Goal: Task Accomplishment & Management: Contribute content

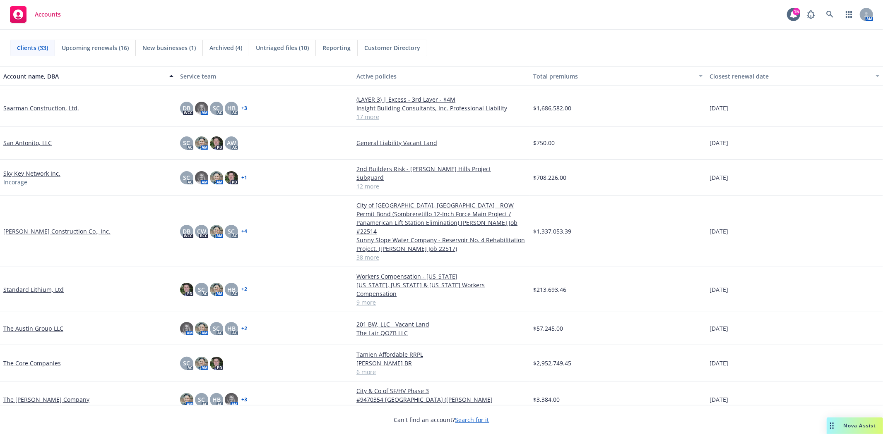
scroll to position [735, 0]
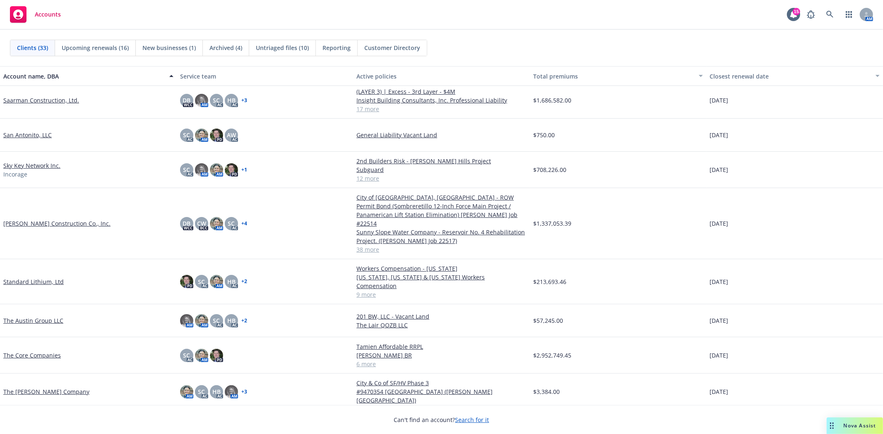
click at [40, 351] on link "The Core Companies" at bounding box center [32, 355] width 58 height 9
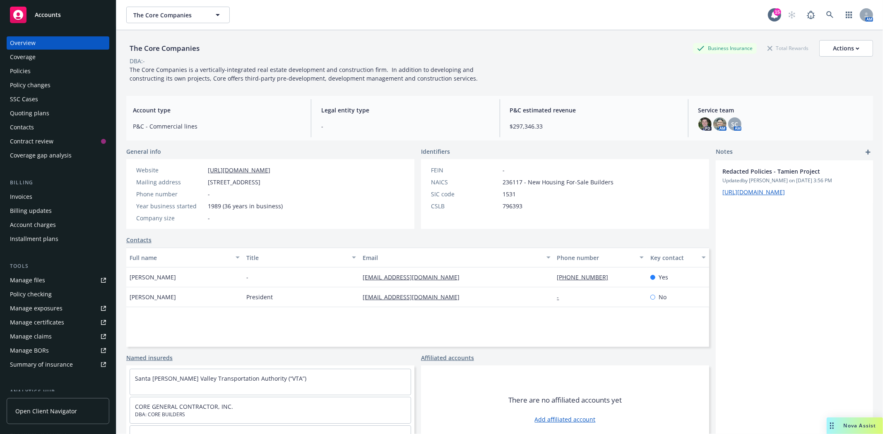
click at [32, 110] on div "Quoting plans" at bounding box center [29, 113] width 39 height 13
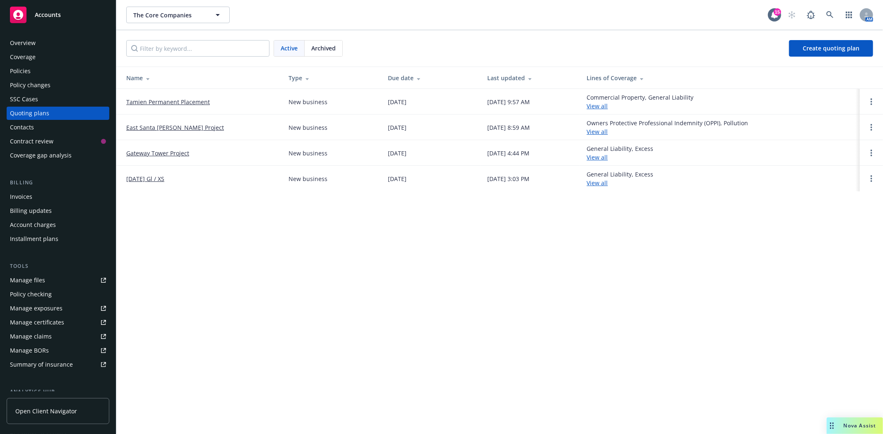
click at [155, 103] on link "Tamien Permanent Placement" at bounding box center [168, 102] width 84 height 9
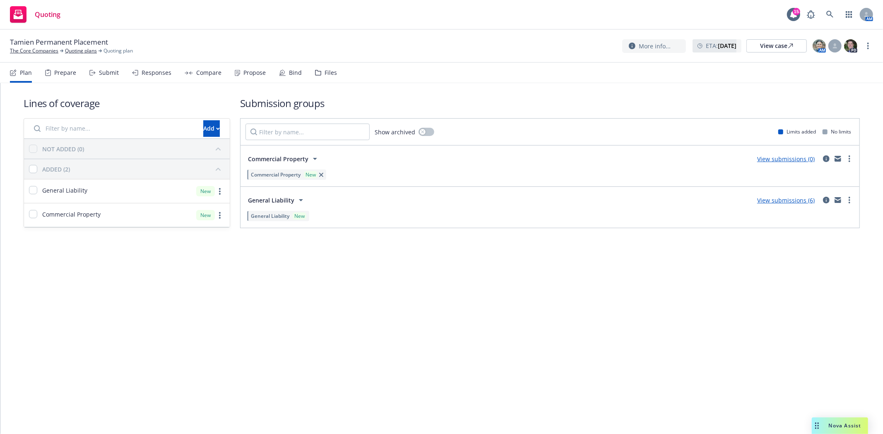
click at [95, 77] on div "Submit" at bounding box center [103, 73] width 29 height 20
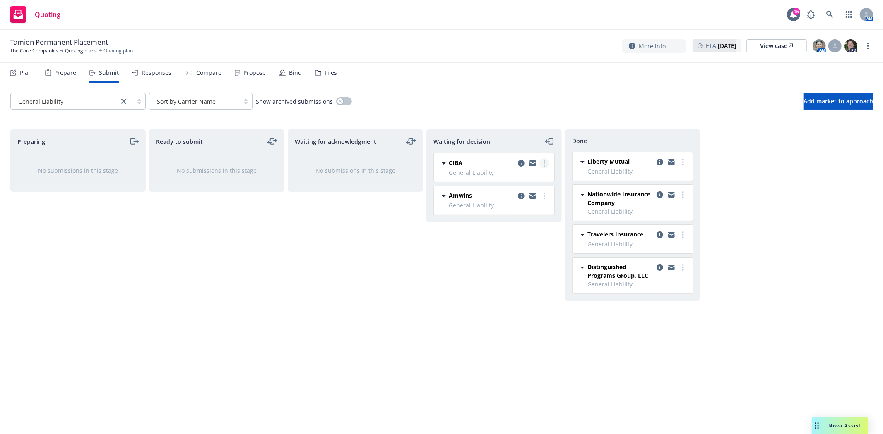
click at [545, 163] on link "more" at bounding box center [544, 163] width 10 height 10
click at [530, 231] on span "Add declined decision" at bounding box center [506, 230] width 82 height 8
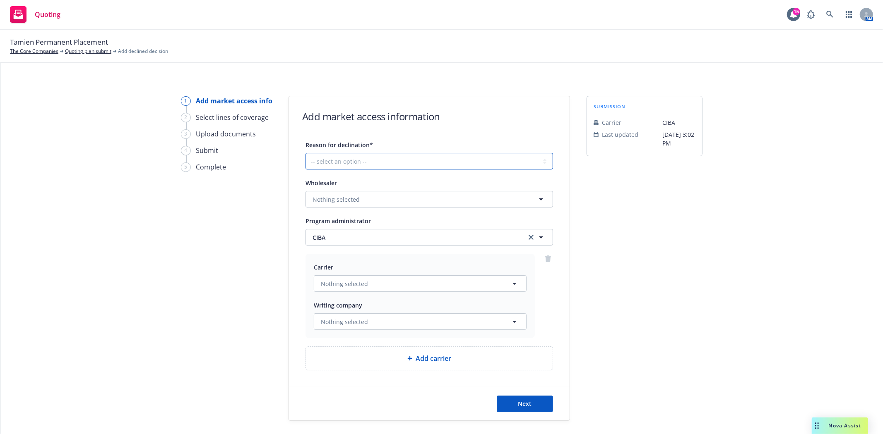
click at [393, 159] on select "-- select an option -- Cannot compete with other markets Carrier non-renewed Ca…" at bounding box center [428, 161] width 247 height 17
select select "CLIENT_TOO_LARGE"
click at [305, 153] on select "-- select an option -- Cannot compete with other markets Carrier non-renewed Ca…" at bounding box center [428, 161] width 247 height 17
click at [528, 404] on button "Next" at bounding box center [525, 404] width 56 height 17
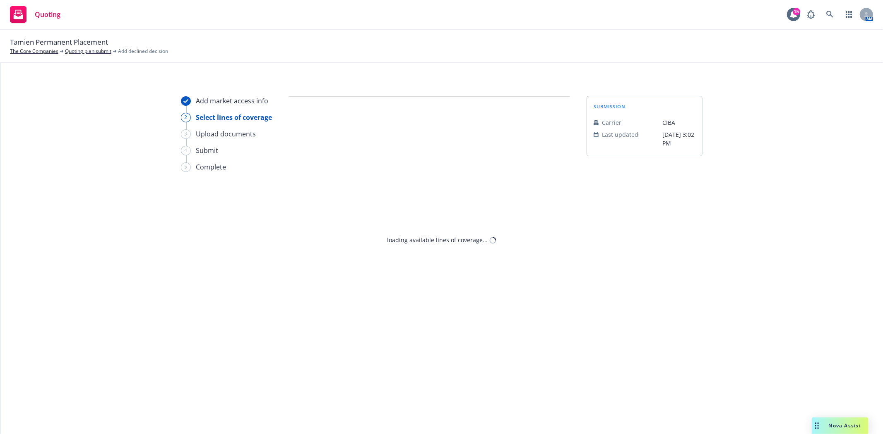
select select "CLIENT_TOO_LARGE"
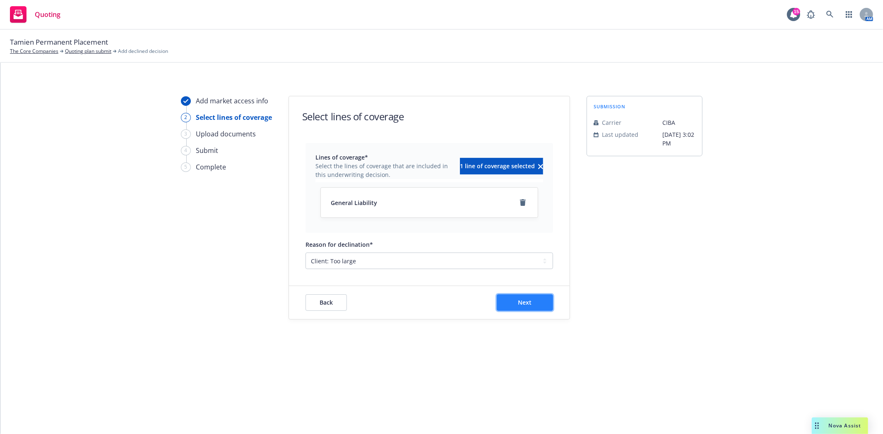
click at [527, 310] on button "Next" at bounding box center [525, 303] width 56 height 17
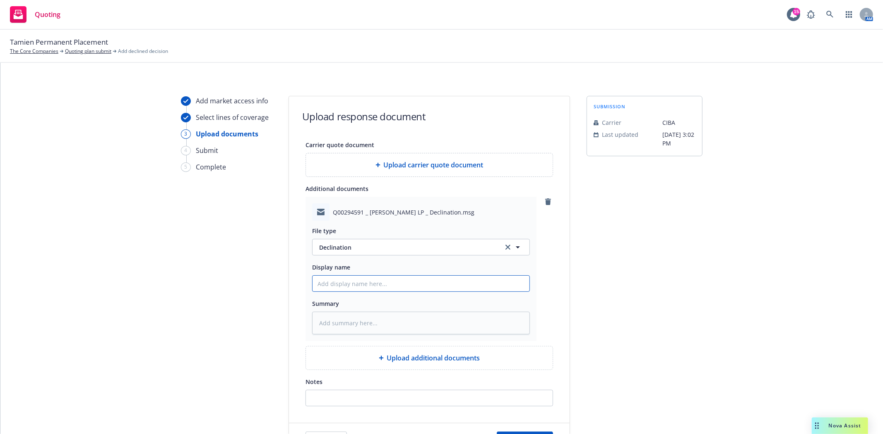
click at [342, 285] on input "Display name" at bounding box center [420, 284] width 217 height 16
type textarea "x"
type input "f"
type textarea "x"
type input "f/"
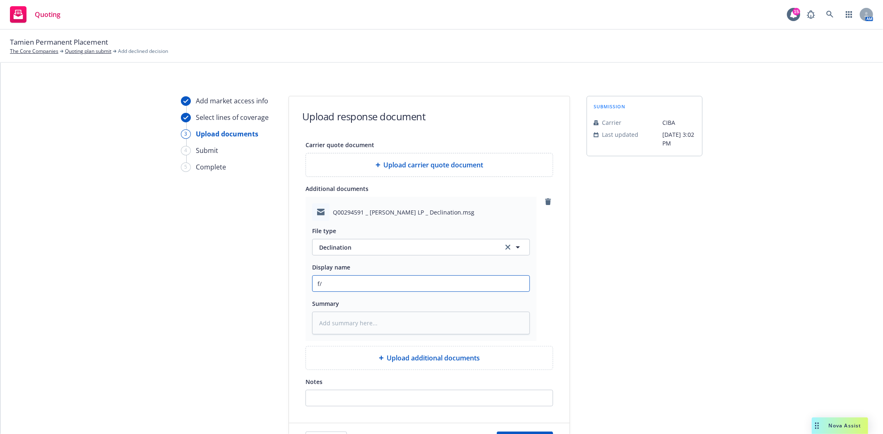
type textarea "x"
type input "f/E"
type textarea "x"
type input "f/Es"
type textarea "x"
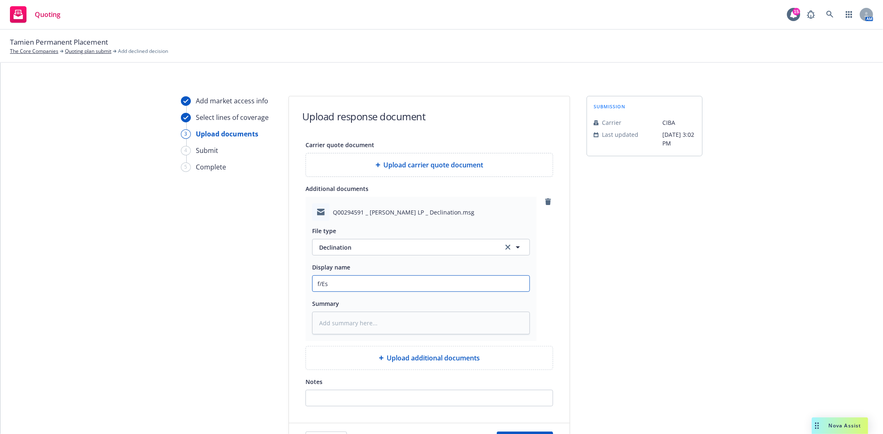
type input "f/Est"
type textarea "x"
type input "f/Este"
type textarea "x"
type input "f/Esteb"
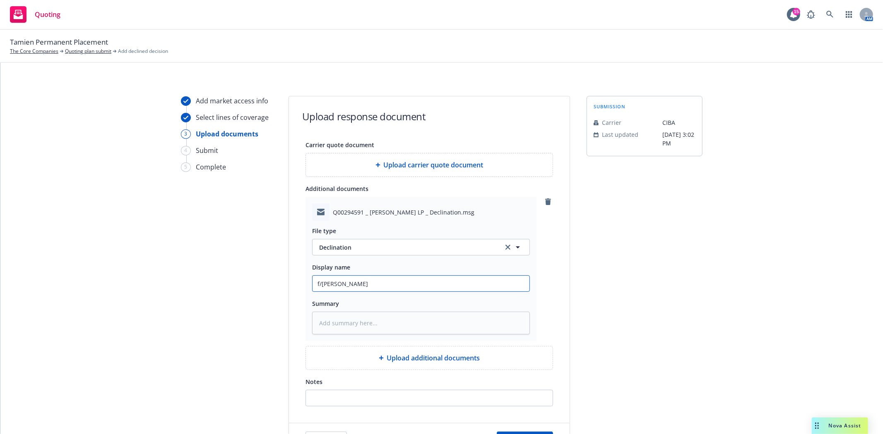
type textarea "x"
type input "f/Esteba"
type textarea "x"
type input "f/Esteban"
type textarea "x"
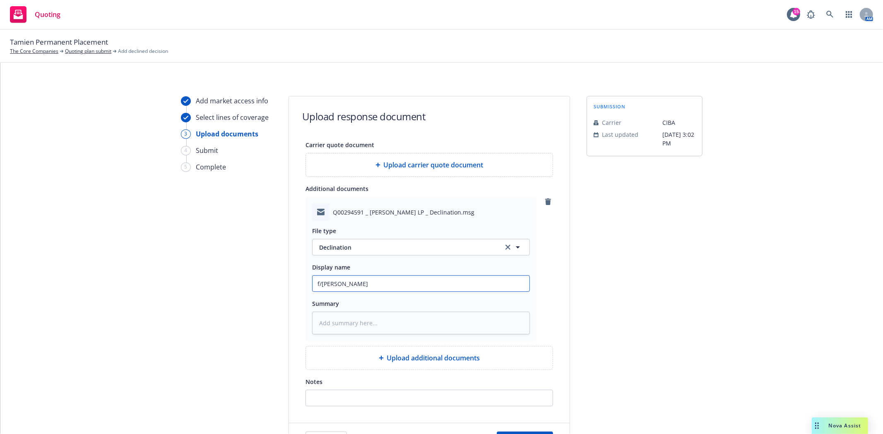
type input "f/Esteban"
type textarea "x"
type input "f/Esteban @"
type textarea "x"
type input "f/Esteban @"
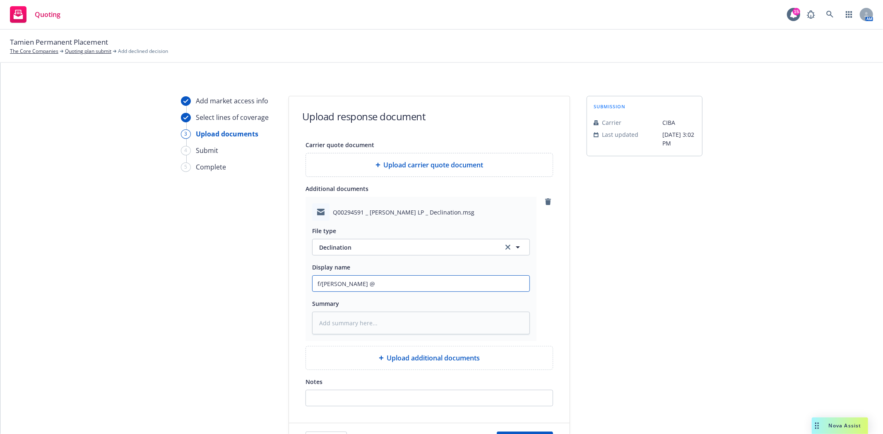
type textarea "x"
type input "f/Esteban @ C"
type textarea "x"
type input "f/Esteban @ CI"
type textarea "x"
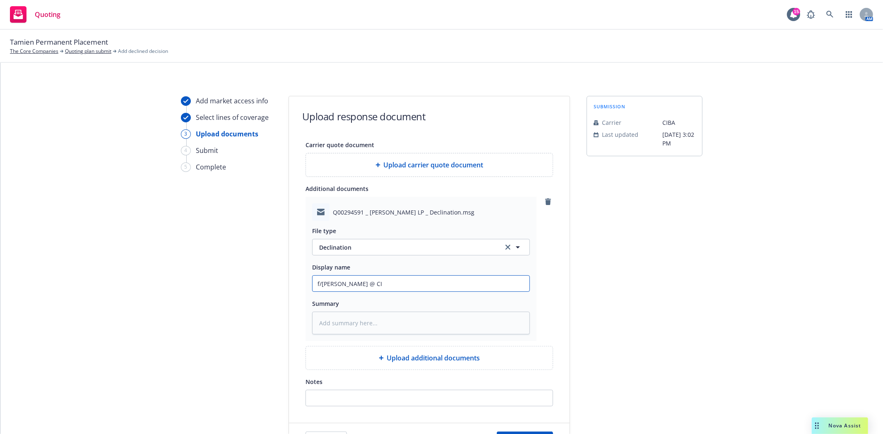
type input "f/Esteban @ CIB"
type textarea "x"
type input "f/Esteban @ CIBA"
type textarea "x"
type input "f/Esteban @ CIBA"
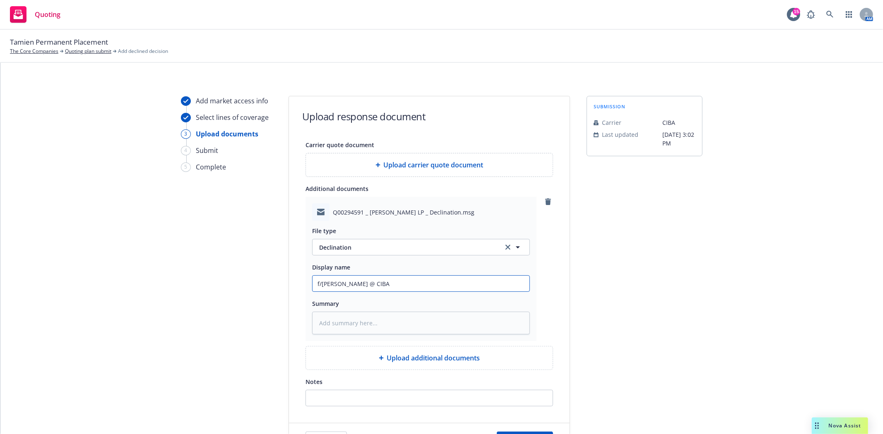
type textarea "x"
type input "f/Esteban @ CIBA -"
type textarea "x"
type input "f/Esteban @ CIBA -"
type textarea "x"
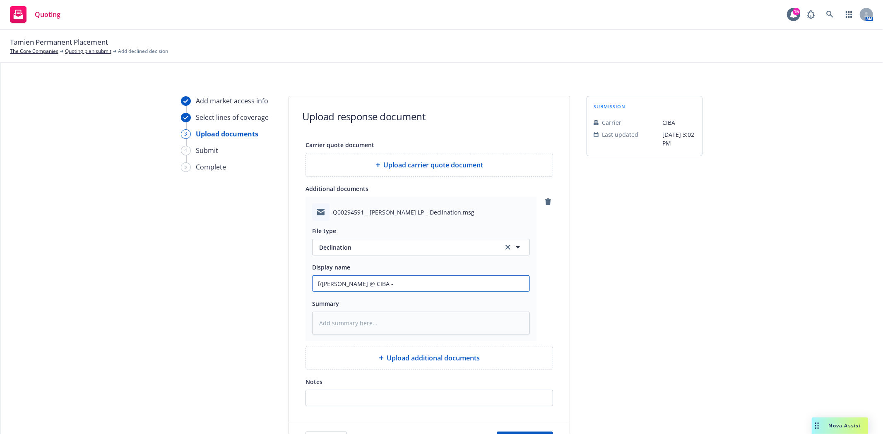
type input "f/Esteban @ CIBA - c"
type textarea "x"
type input "f/Esteban @ CIBA - cl"
type textarea "x"
type input "f/Esteban @ CIBA - cli"
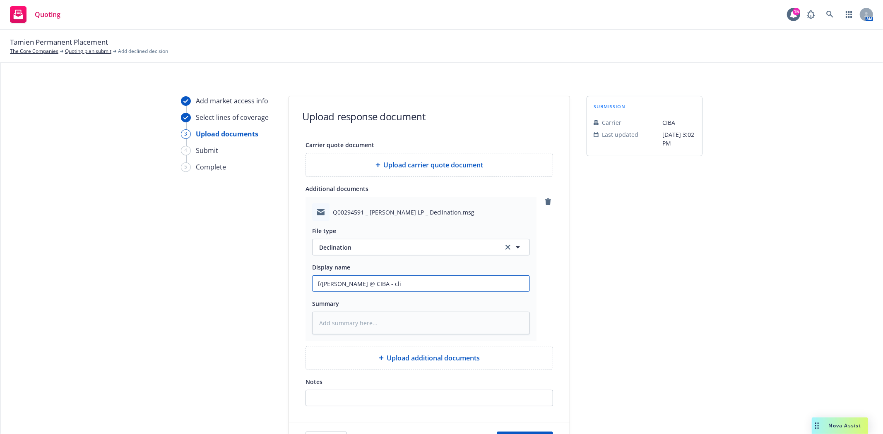
type textarea "x"
type input "f/Esteban @ CIBA - clie"
type textarea "x"
type input "f/Esteban @ CIBA - clien"
type textarea "x"
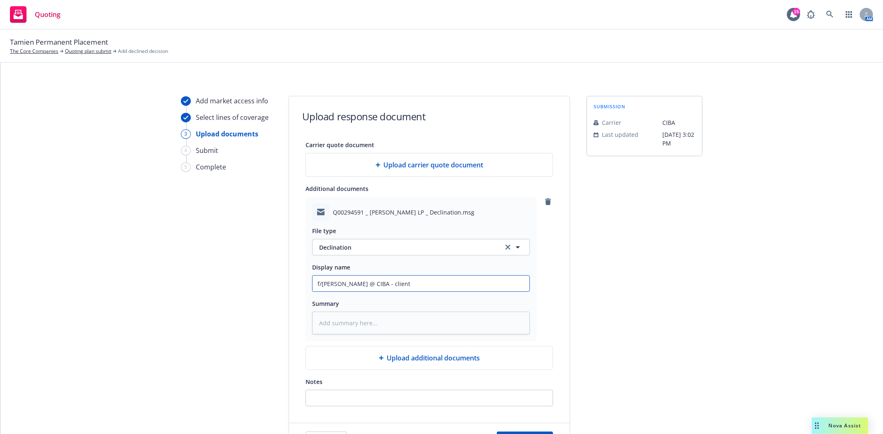
type input "f/Esteban @ CIBA - client"
type textarea "x"
type input "f/Esteban @ CIBA - client"
type textarea "x"
type input "f/Esteban @ CIBA - clien"
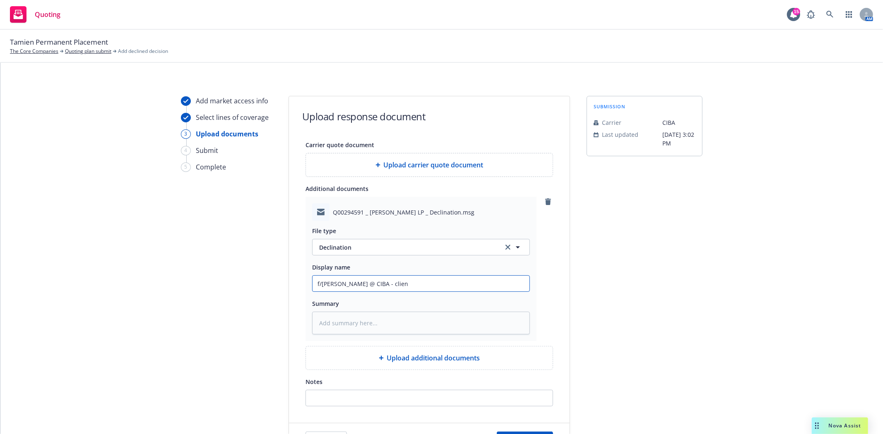
type textarea "x"
type input "f/Esteban @ CIBA - clie"
type textarea "x"
type input "f/Esteban @ CIBA - cli"
type textarea "x"
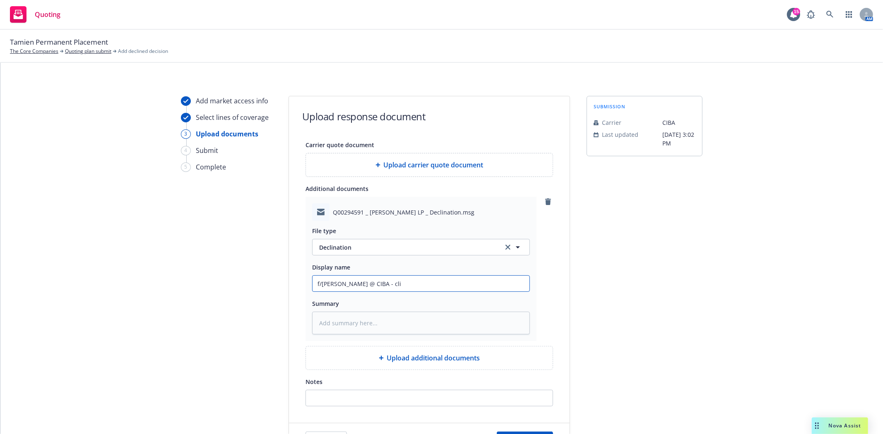
type input "f/Esteban @ CIBA - cl"
type textarea "x"
type input "f/Esteban @ CIBA - c"
type textarea "x"
type input "f/Esteban @ CIBA -"
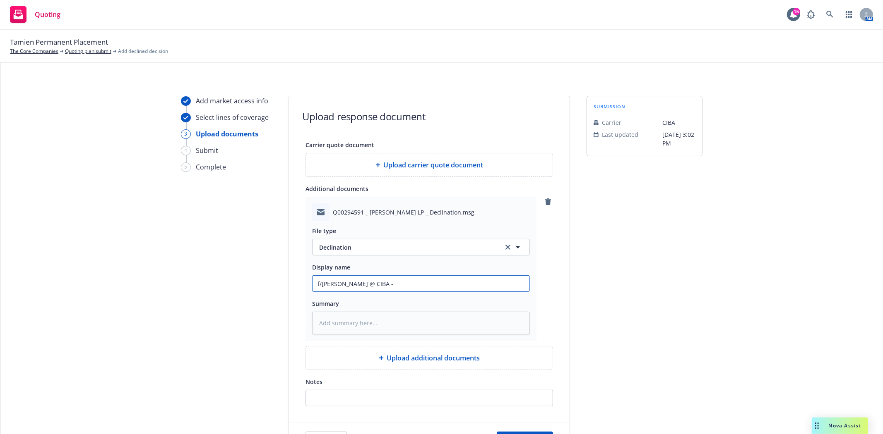
type textarea "x"
type input "f/Esteban @ CIBA - b"
type textarea "x"
type input "f/Esteban @ CIBA - bu"
type textarea "x"
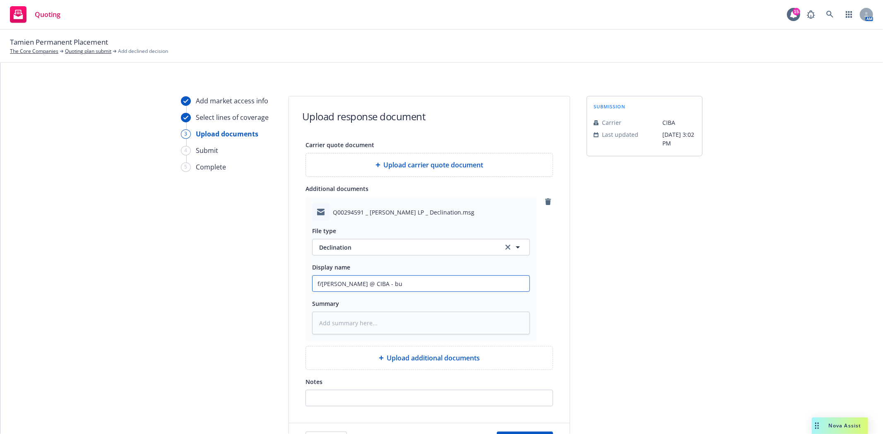
type input "f/Esteban @ CIBA - bui"
type textarea "x"
type input "f/Esteban @ CIBA - buil"
type textarea "x"
type input "f/Esteban @ CIBA - build"
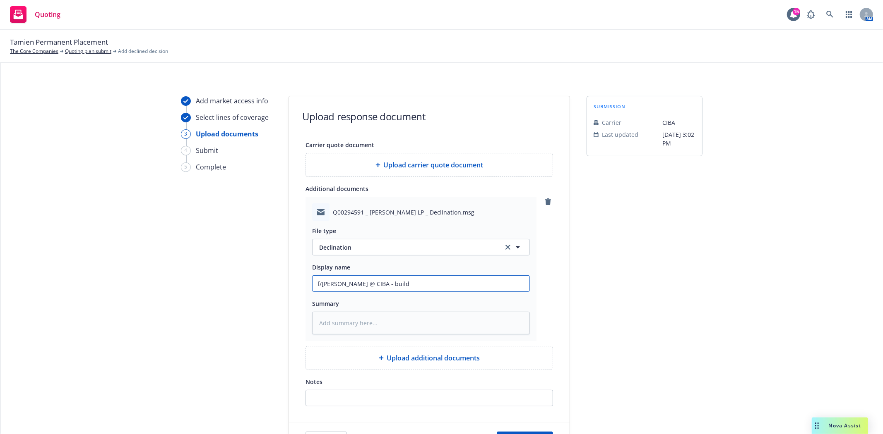
type textarea "x"
type input "f/Esteban @ CIBA - buildi"
type textarea "x"
type input "f/Esteban @ CIBA - buildin"
type textarea "x"
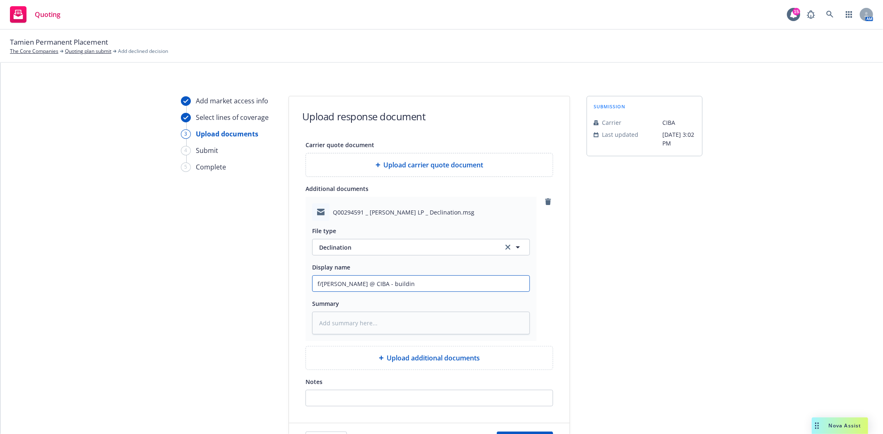
type input "f/Esteban @ CIBA - building"
type textarea "x"
type input "f/Esteban @ CIBA - building"
type textarea "x"
type input "f/Esteban @ CIBA - building t"
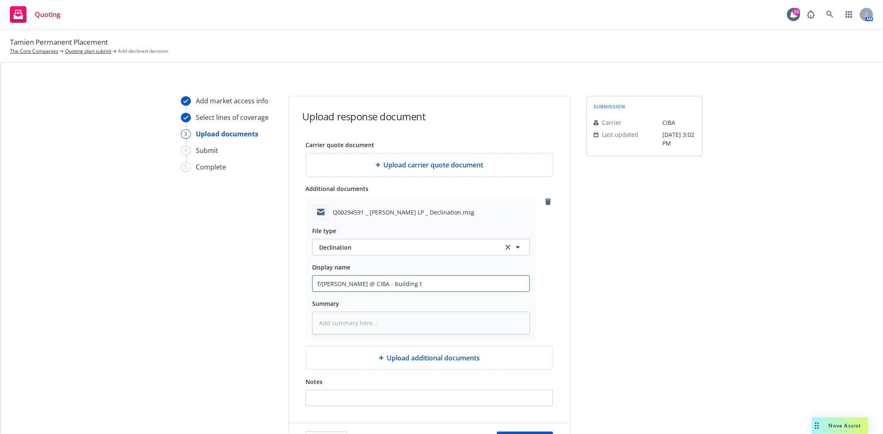
type textarea "x"
type input "f/Esteban @ CIBA - building to"
type textarea "x"
type input "f/Esteban @ CIBA - building too"
type textarea "x"
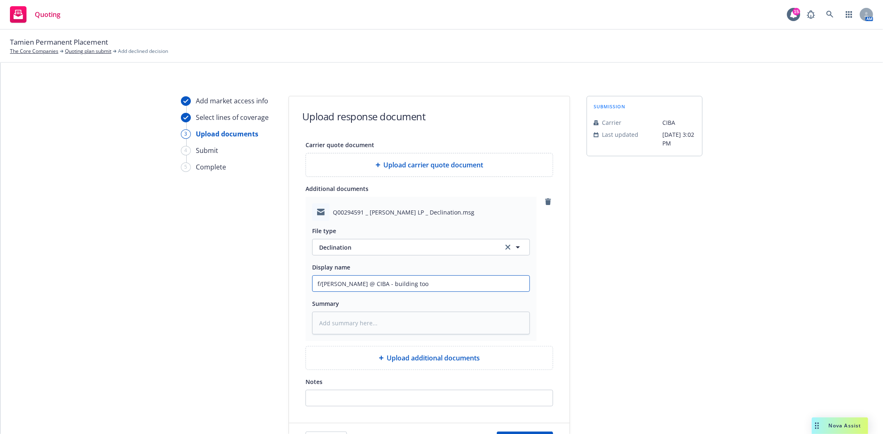
type input "f/Esteban @ CIBA - building too"
type textarea "x"
type input "f/Esteban @ CIBA - building too b"
type textarea "x"
type input "f/Esteban @ CIBA - building too bi"
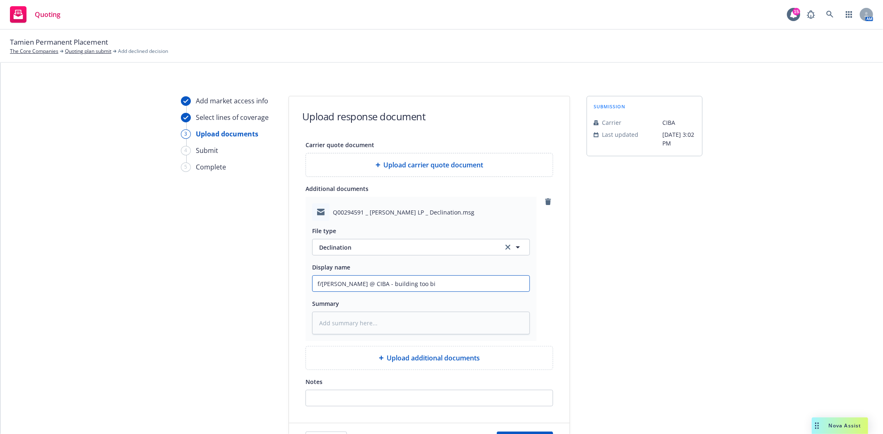
type textarea "x"
type input "f/Esteban @ CIBA - building too big"
type textarea "x"
type input "f/Esteban @ CIBA - building too big"
type textarea "x"
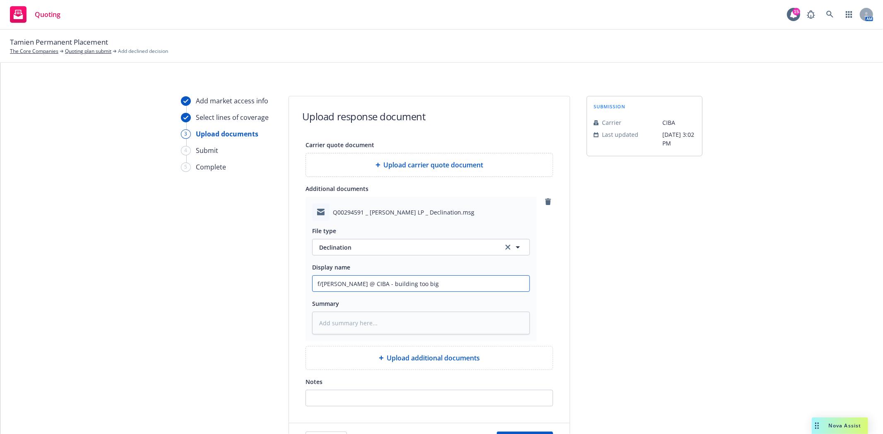
type input "f/Esteban @ CIBA - building too big f"
type textarea "x"
type input "f/Esteban @ CIBA - building too big fo"
type textarea "x"
type input "f/Esteban @ CIBA - building too big for"
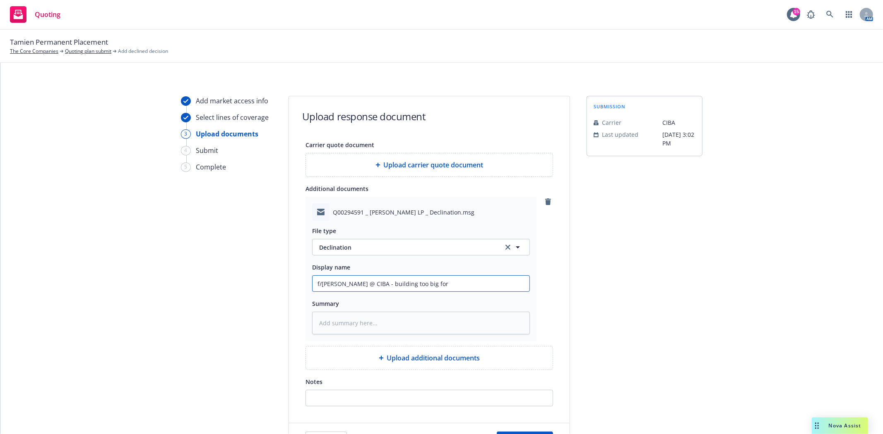
type textarea "x"
type input "f/Esteban @ CIBA - building too big for"
type textarea "x"
type input "f/Esteban @ CIBA - building too big for p"
type textarea "x"
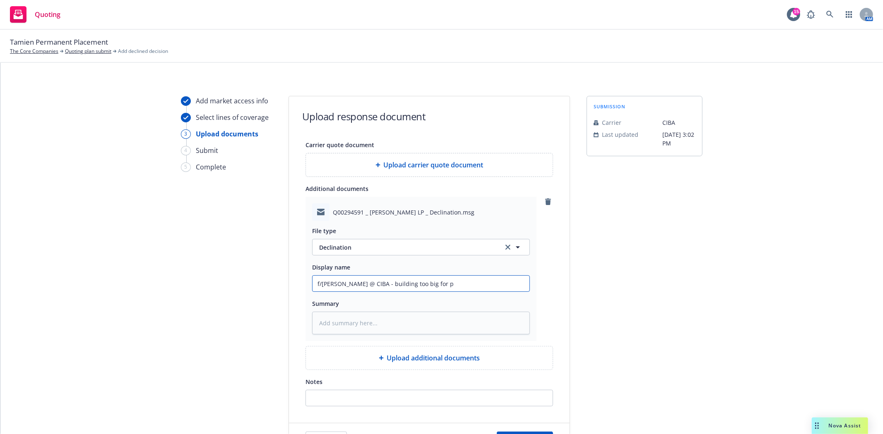
type input "f/Esteban @ CIBA - building too big for pr"
type textarea "x"
type input "f/Esteban @ CIBA - building too big for pro"
type textarea "x"
type input "f/Esteban @ CIBA - building too big for prog"
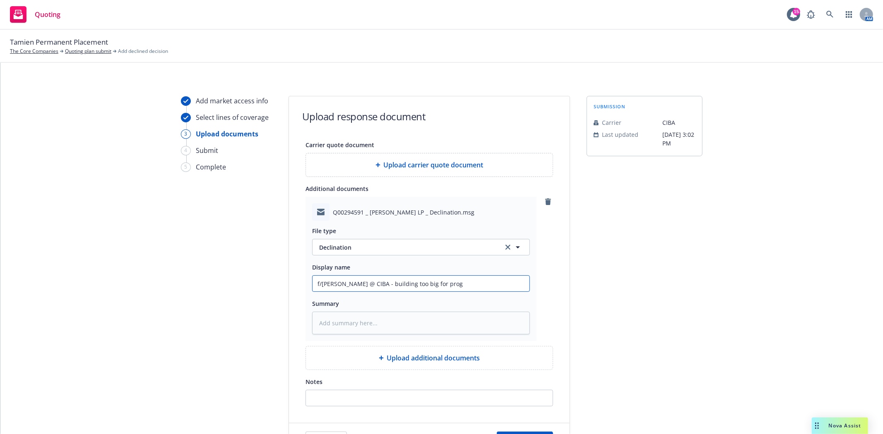
type textarea "x"
type input "f/Esteban @ CIBA - building too big for progr"
type textarea "x"
type input "f/Esteban @ CIBA - building too big for progra"
type textarea "x"
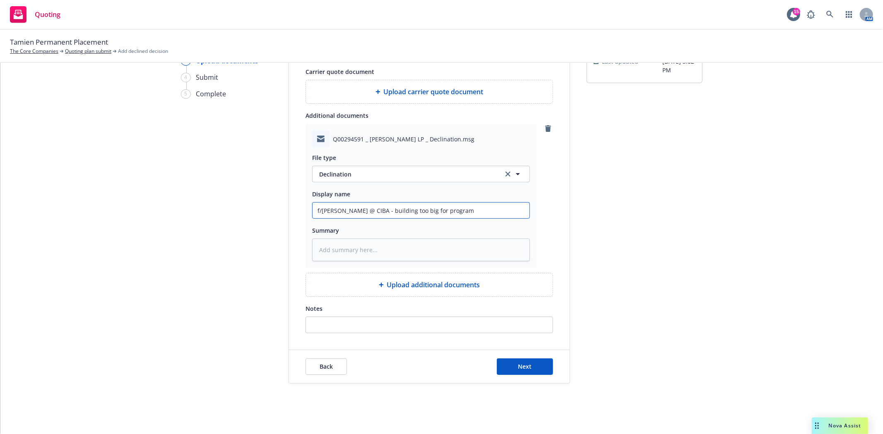
scroll to position [77, 0]
type input "f/Esteban @ CIBA - building too big for program"
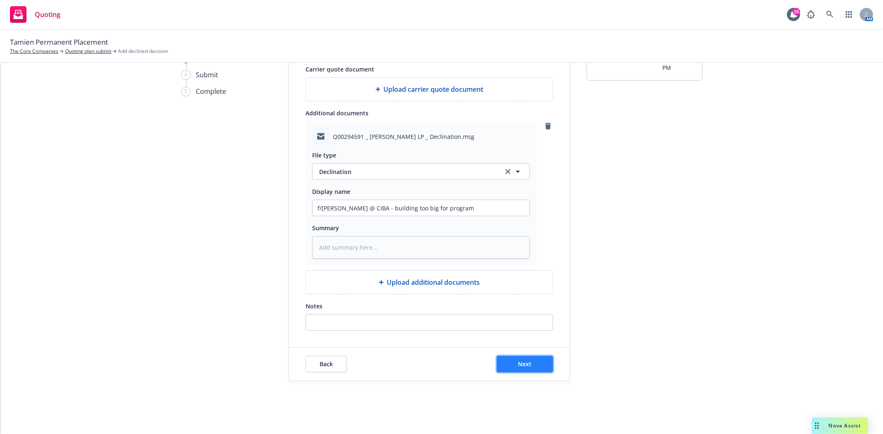
click at [513, 363] on button "Next" at bounding box center [525, 364] width 56 height 17
type textarea "x"
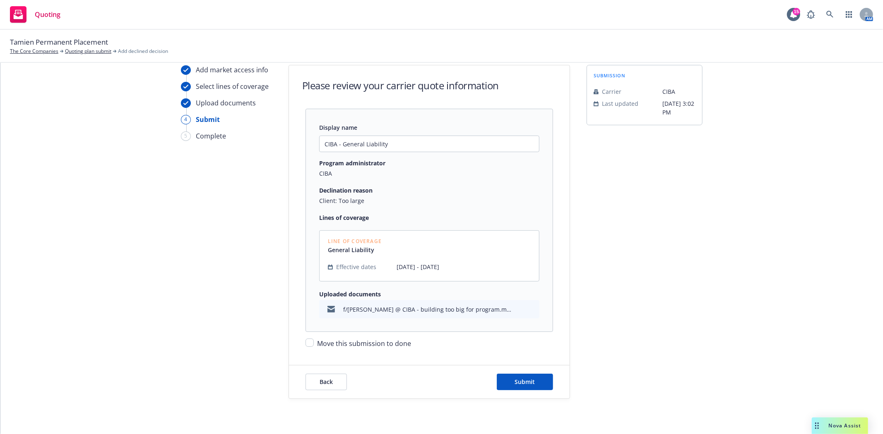
scroll to position [49, 0]
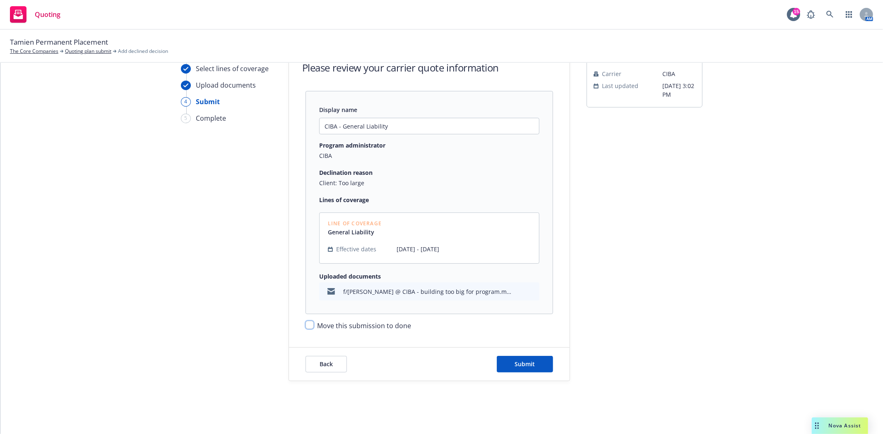
click at [309, 324] on input "Move this submission to done" at bounding box center [309, 325] width 8 height 8
checkbox input "true"
click at [515, 363] on span "Submit" at bounding box center [525, 364] width 20 height 8
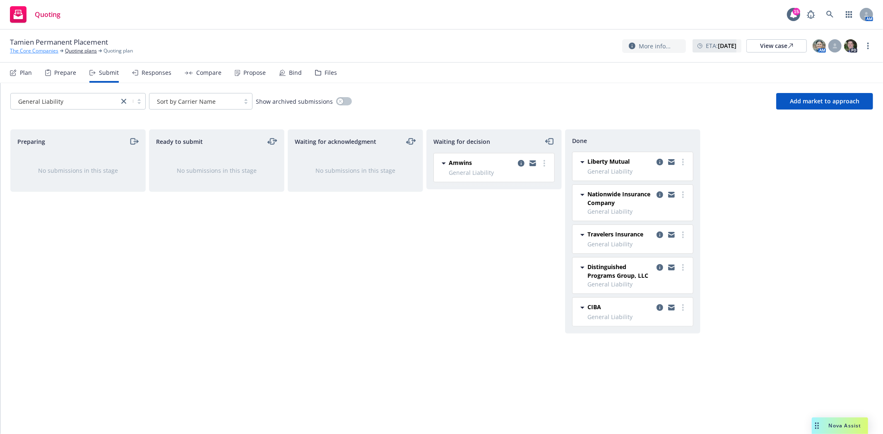
click at [26, 52] on link "The Core Companies" at bounding box center [34, 50] width 48 height 7
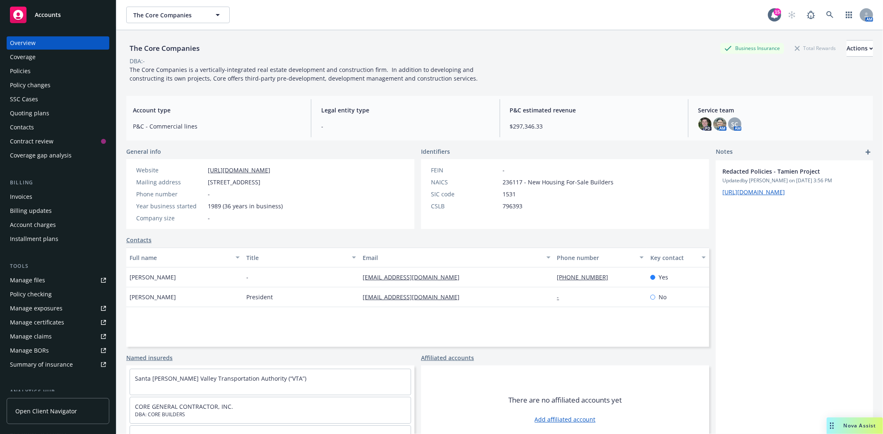
click at [64, 19] on div "Accounts" at bounding box center [58, 15] width 96 height 17
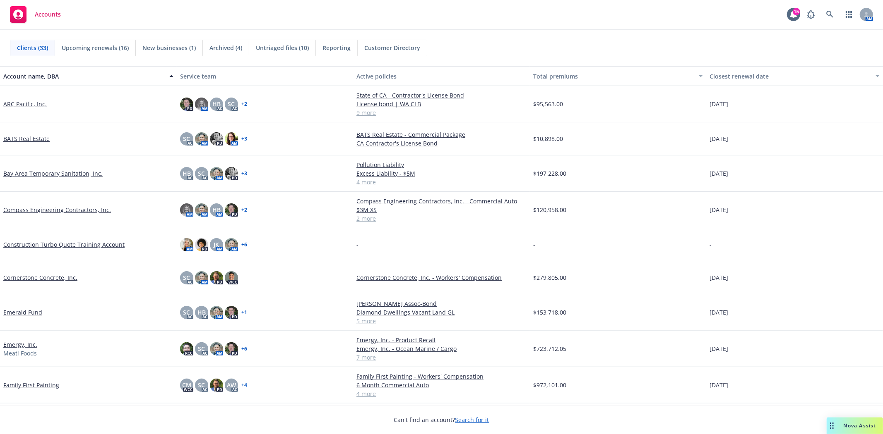
click at [51, 209] on link "Compass Engineering Contractors, Inc." at bounding box center [57, 210] width 108 height 9
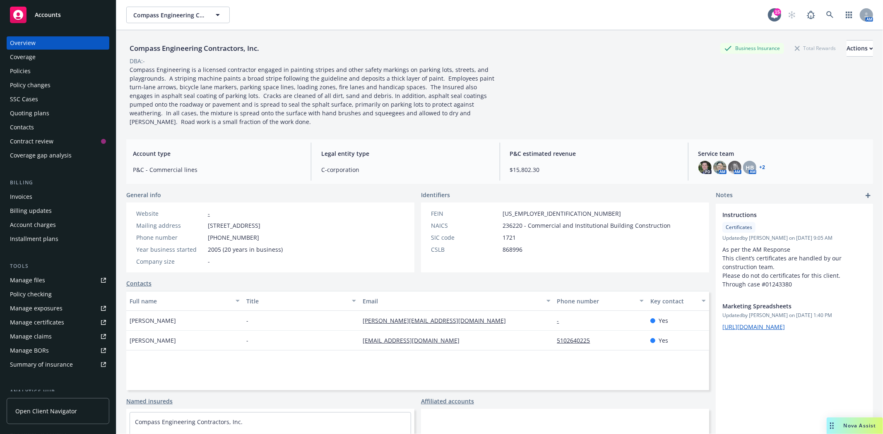
click at [31, 72] on div "Policies" at bounding box center [58, 71] width 96 height 13
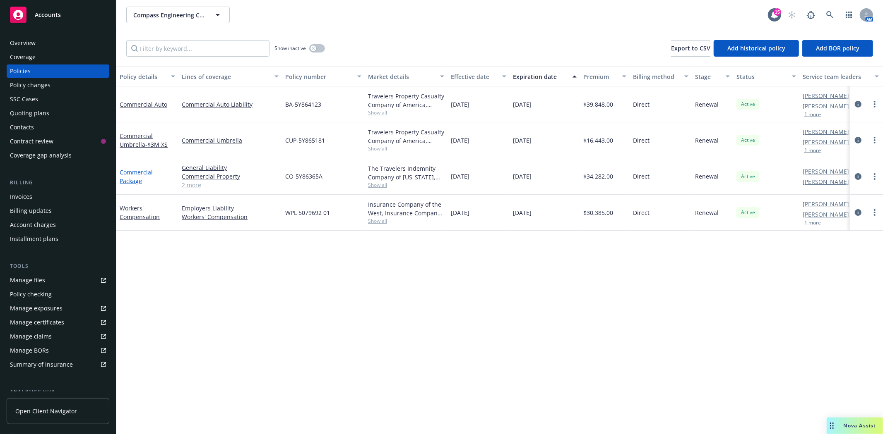
click at [144, 174] on link "Commercial Package" at bounding box center [136, 176] width 33 height 17
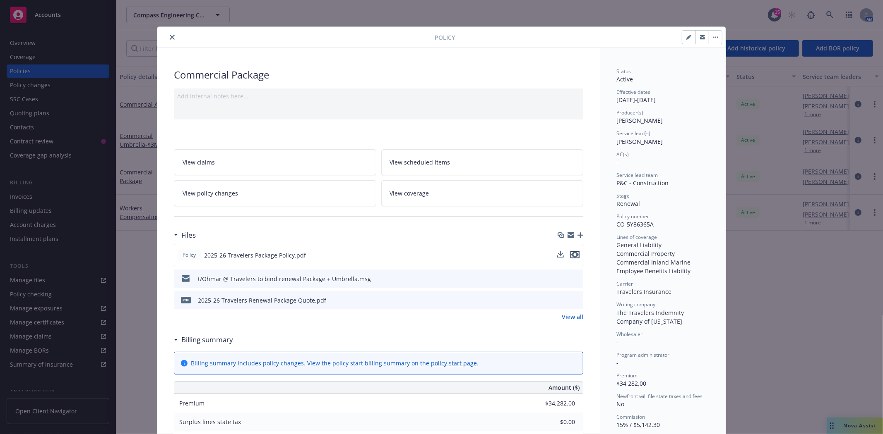
click at [572, 255] on icon "preview file" at bounding box center [574, 255] width 7 height 6
click at [170, 35] on icon "close" at bounding box center [172, 37] width 5 height 5
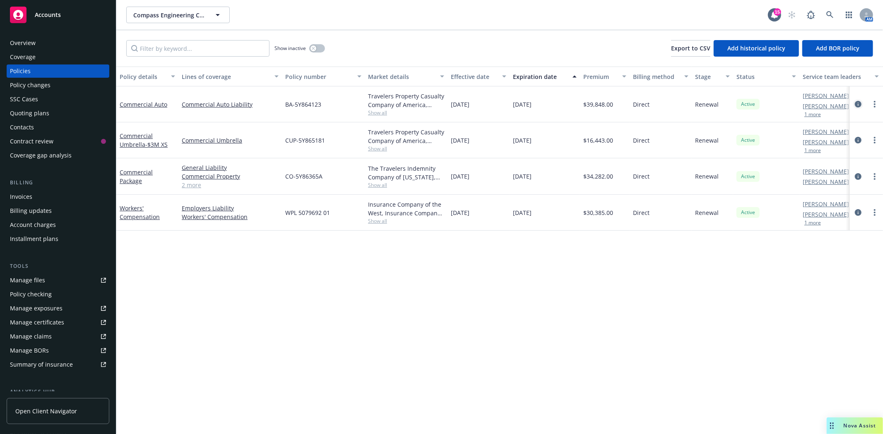
click at [858, 106] on icon "circleInformation" at bounding box center [857, 104] width 7 height 7
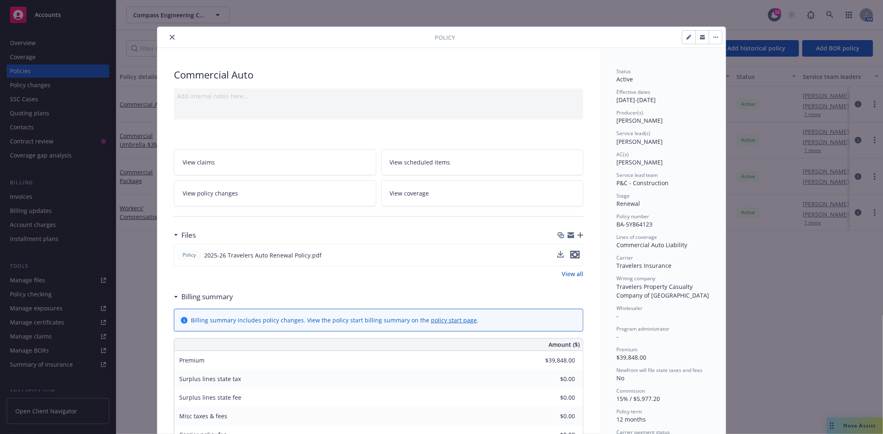
click at [572, 254] on icon "preview file" at bounding box center [574, 255] width 7 height 6
click at [170, 39] on icon "close" at bounding box center [172, 37] width 5 height 5
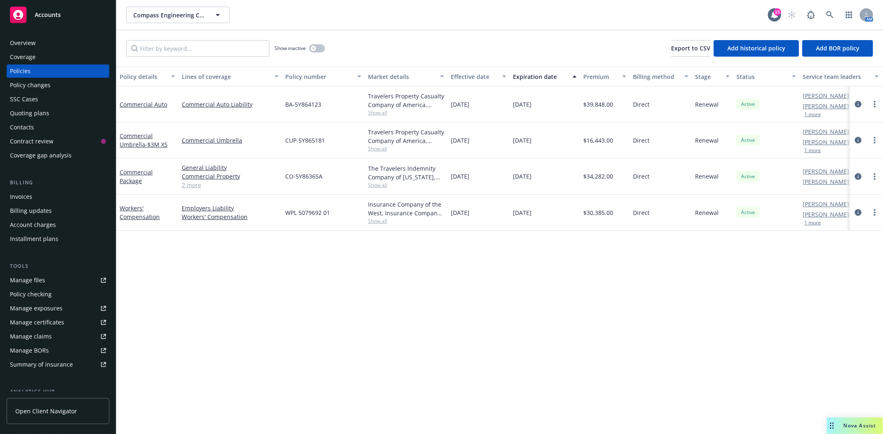
click at [69, 17] on div "Accounts" at bounding box center [58, 15] width 96 height 17
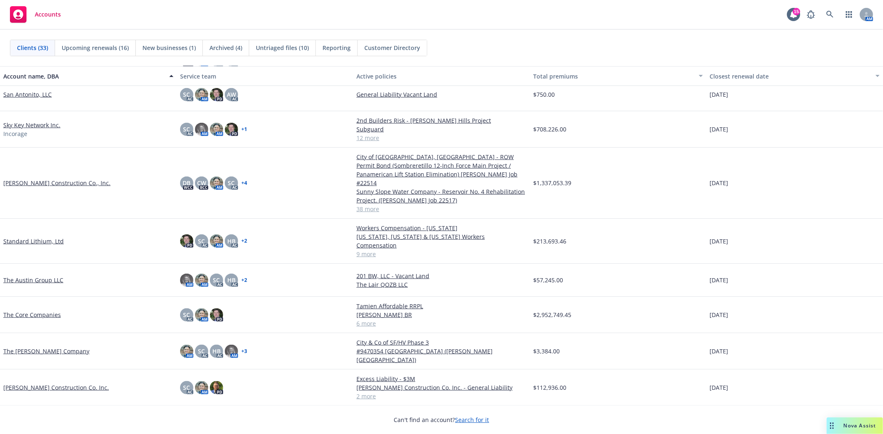
scroll to position [820, 0]
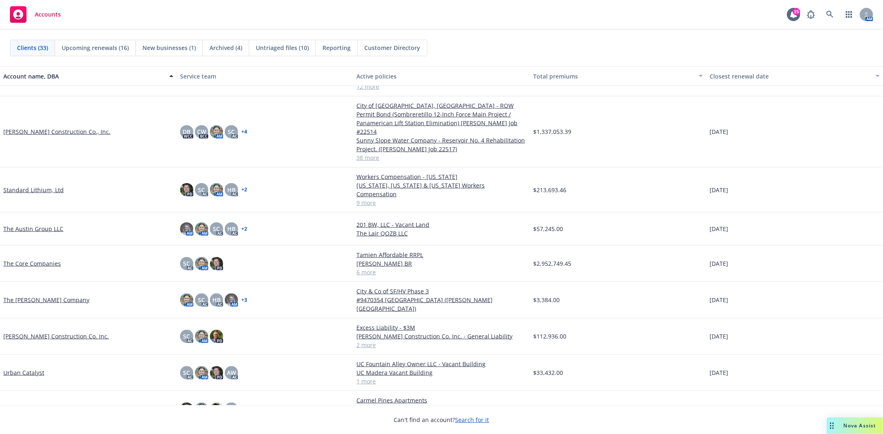
click at [26, 369] on link "Urban Catalyst" at bounding box center [23, 373] width 41 height 9
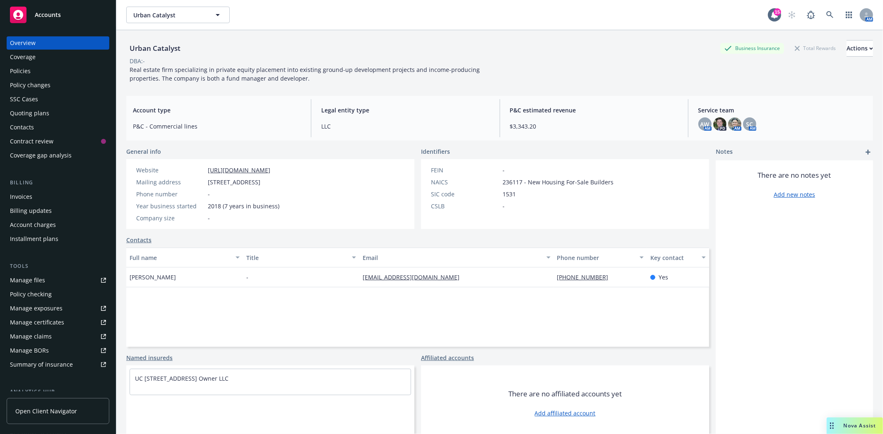
click at [20, 71] on div "Policies" at bounding box center [20, 71] width 21 height 13
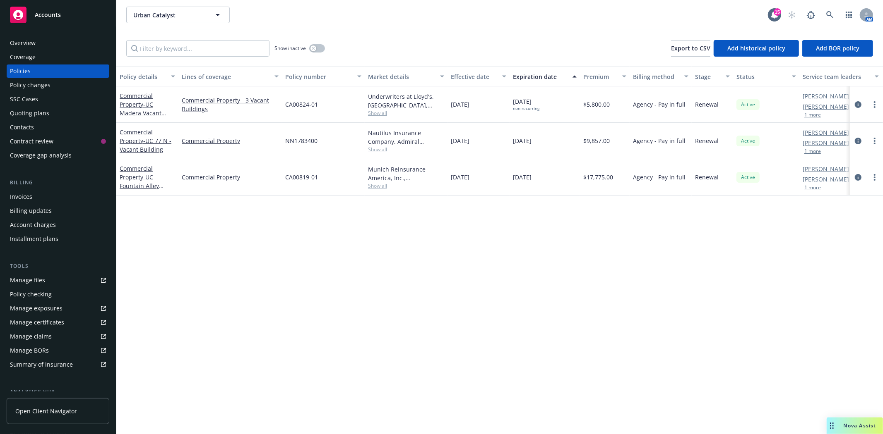
click at [55, 103] on div "SSC Cases" at bounding box center [58, 99] width 96 height 13
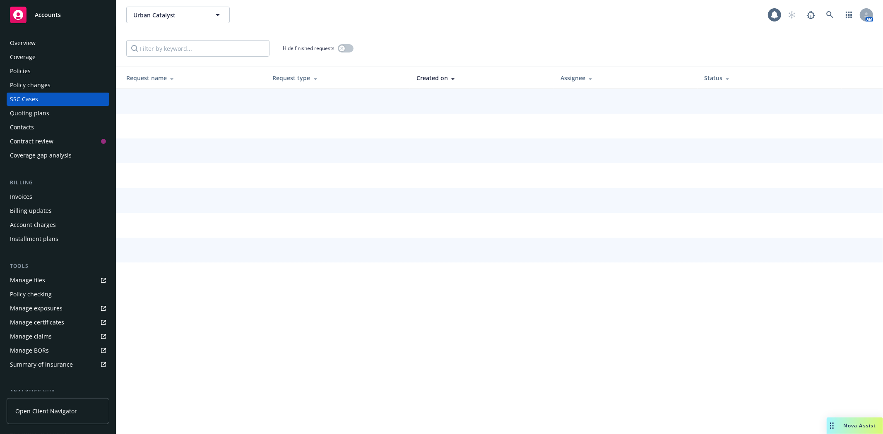
click at [48, 113] on div "Quoting plans" at bounding box center [58, 113] width 96 height 13
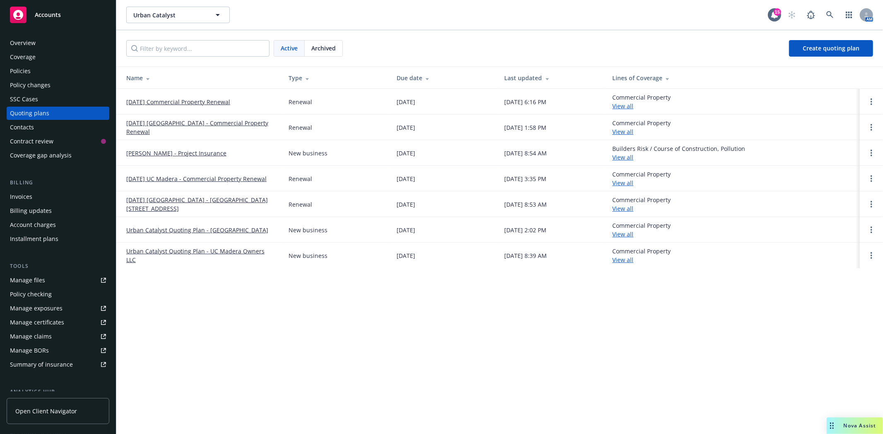
click at [27, 72] on div "Policies" at bounding box center [20, 71] width 21 height 13
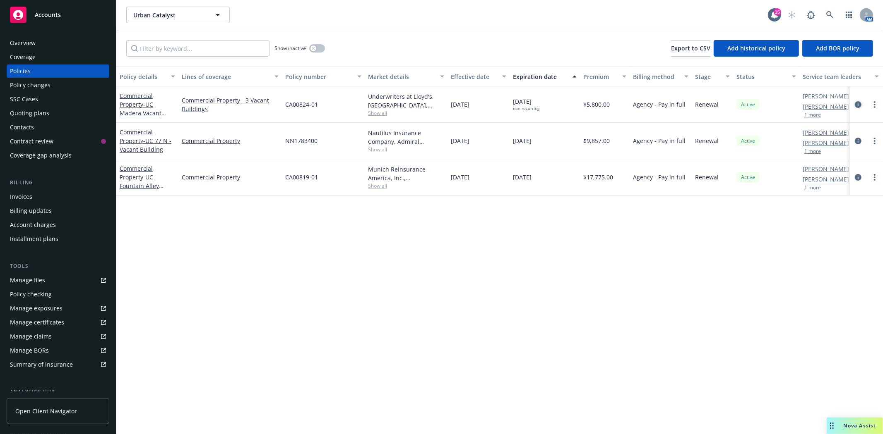
click at [856, 104] on icon "circleInformation" at bounding box center [857, 104] width 7 height 7
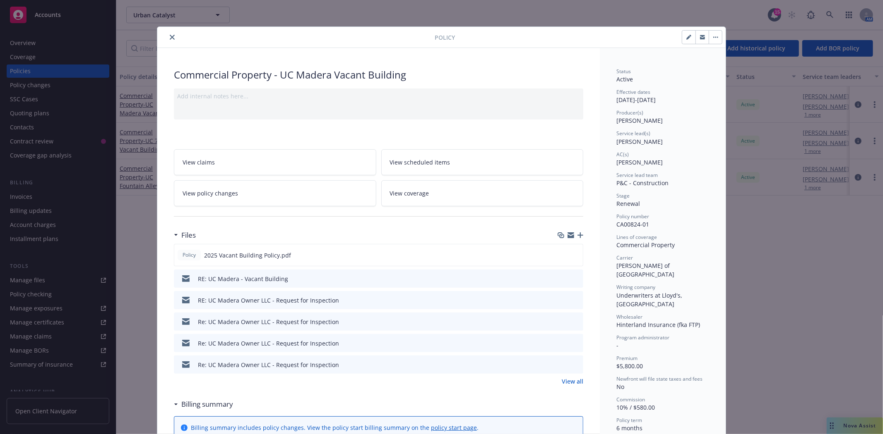
click at [701, 37] on button "button" at bounding box center [701, 37] width 13 height 13
click at [170, 35] on icon "close" at bounding box center [172, 37] width 5 height 5
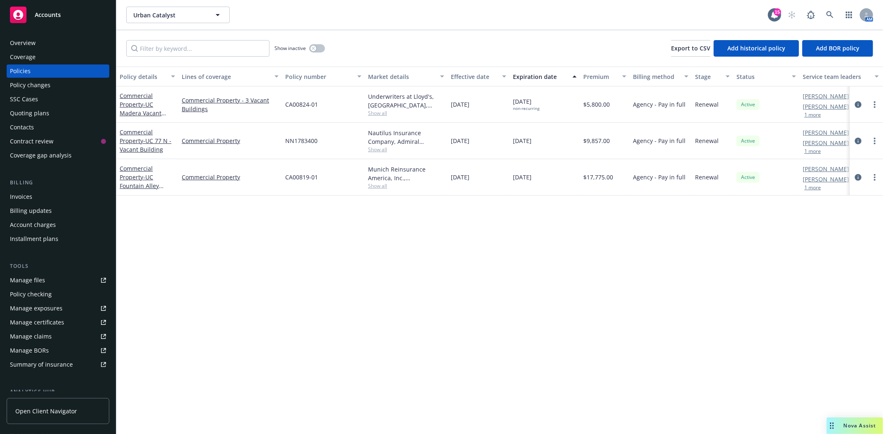
click at [61, 5] on link "Accounts" at bounding box center [58, 14] width 103 height 23
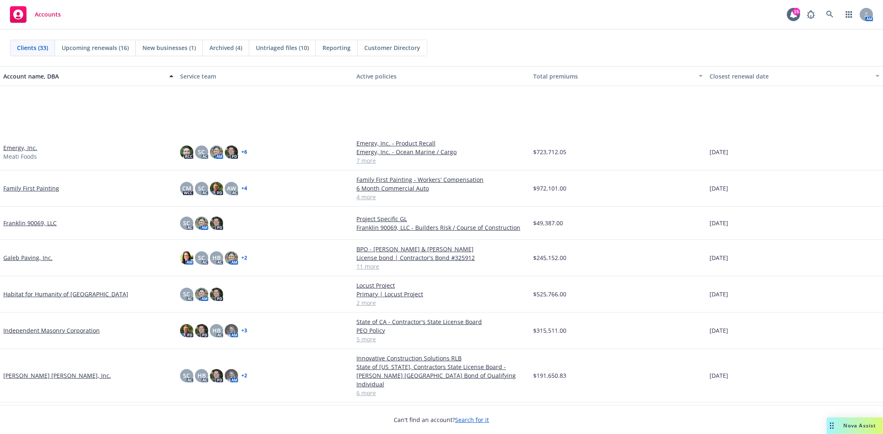
scroll to position [276, 0]
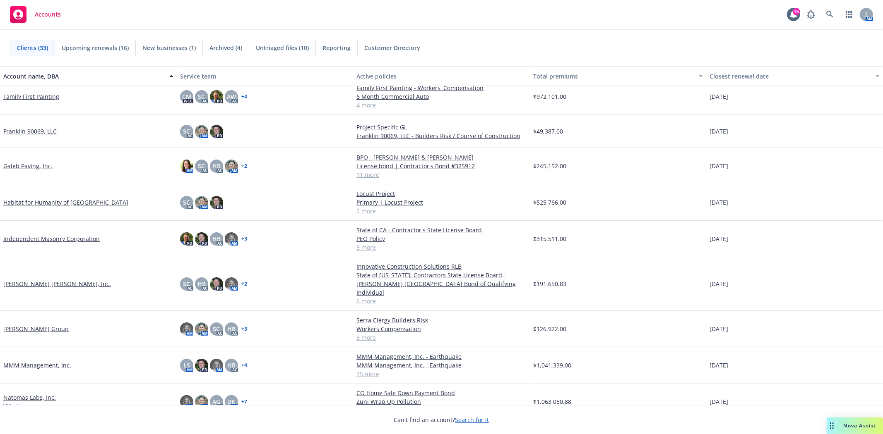
click at [30, 325] on link "[PERSON_NAME] Group" at bounding box center [35, 329] width 65 height 9
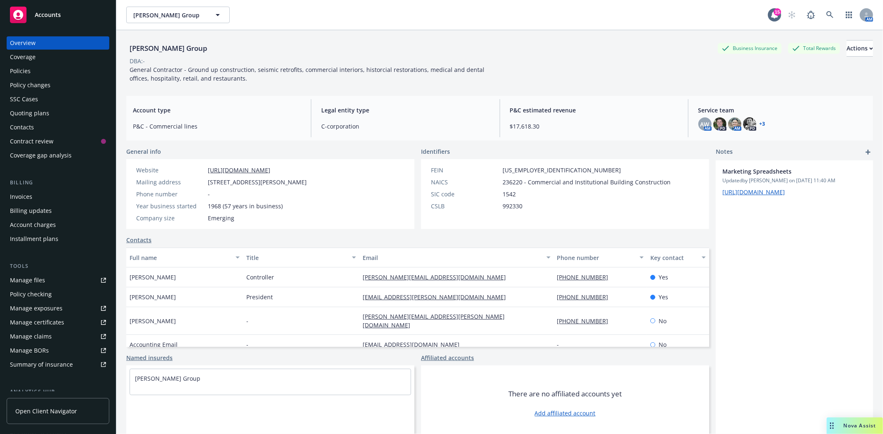
click at [24, 72] on div "Policies" at bounding box center [20, 71] width 21 height 13
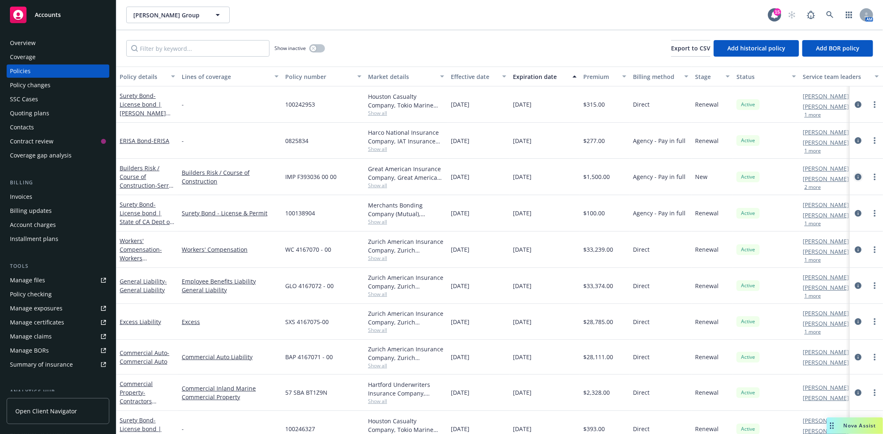
click at [854, 176] on icon "circleInformation" at bounding box center [857, 177] width 7 height 7
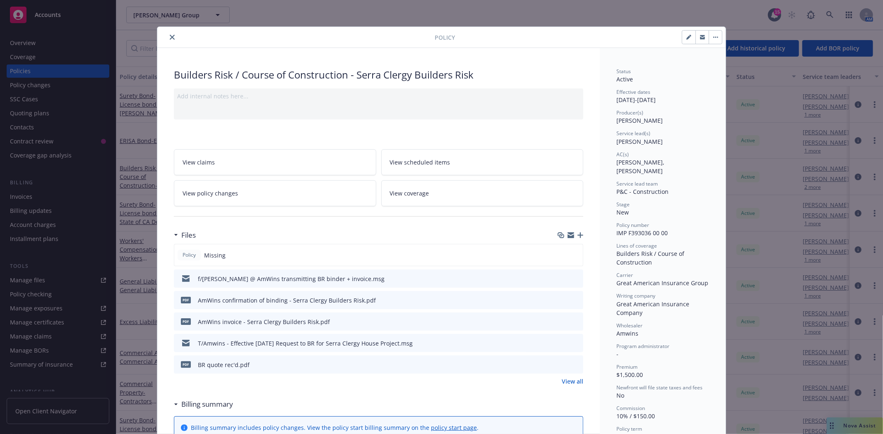
click at [578, 233] on icon "button" at bounding box center [580, 236] width 6 height 6
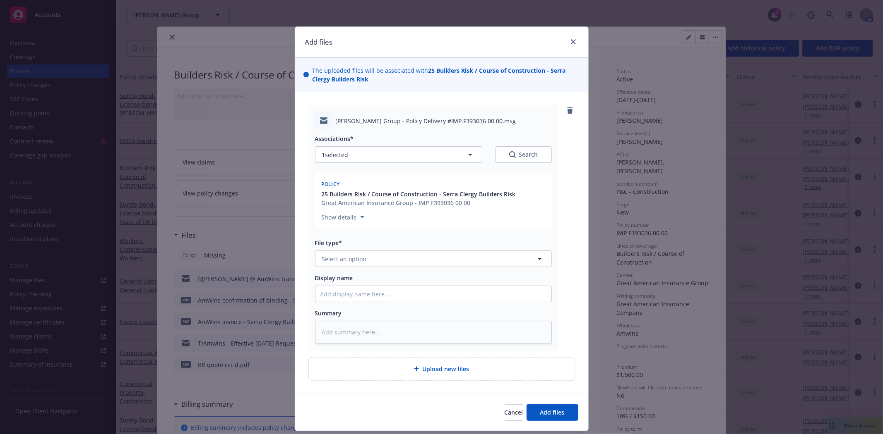
type textarea "x"
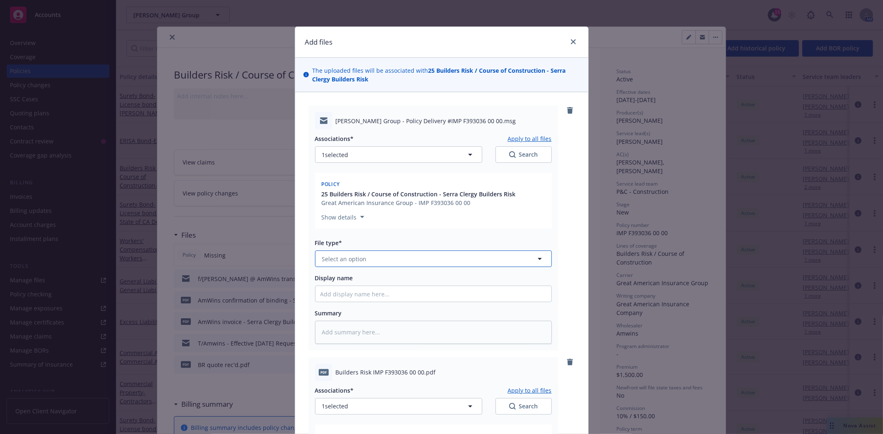
click at [377, 255] on button "Select an option" at bounding box center [433, 259] width 237 height 17
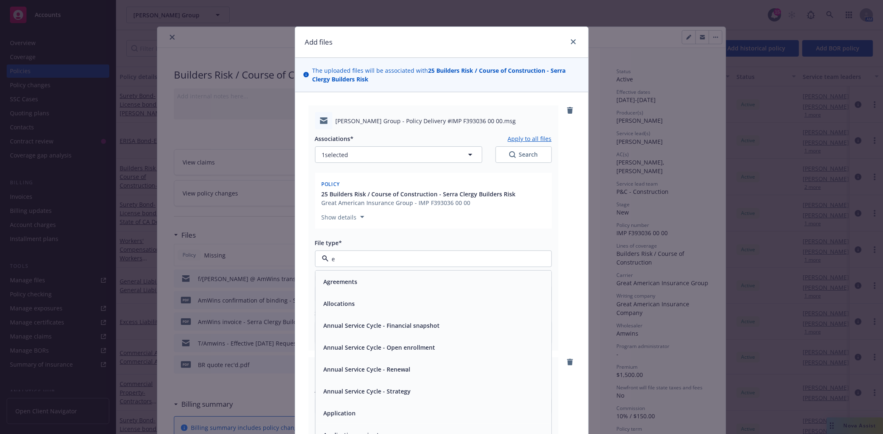
type input "em"
click at [340, 302] on div "Email" at bounding box center [433, 304] width 226 height 12
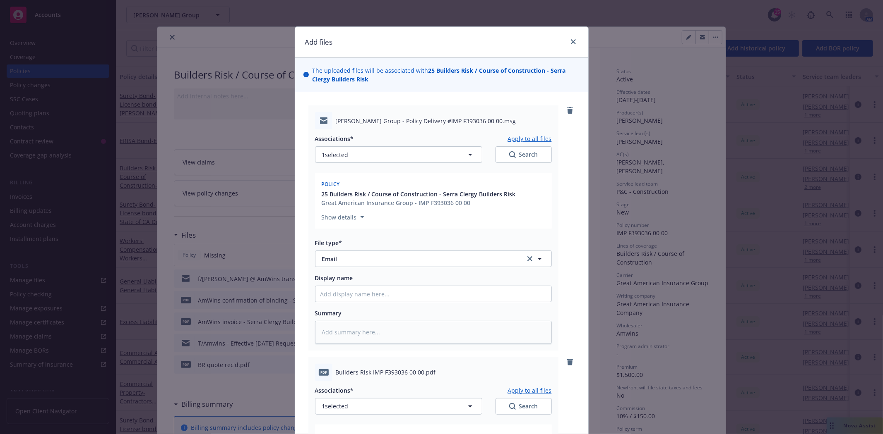
scroll to position [46, 0]
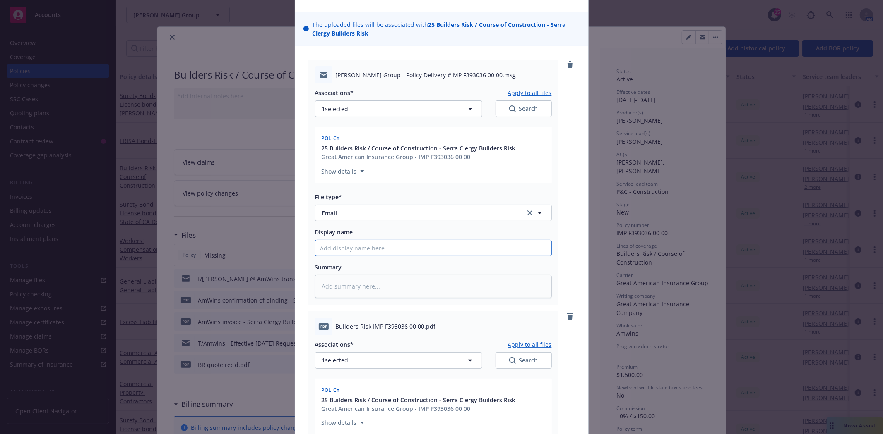
click at [343, 253] on input "Display name" at bounding box center [433, 248] width 236 height 16
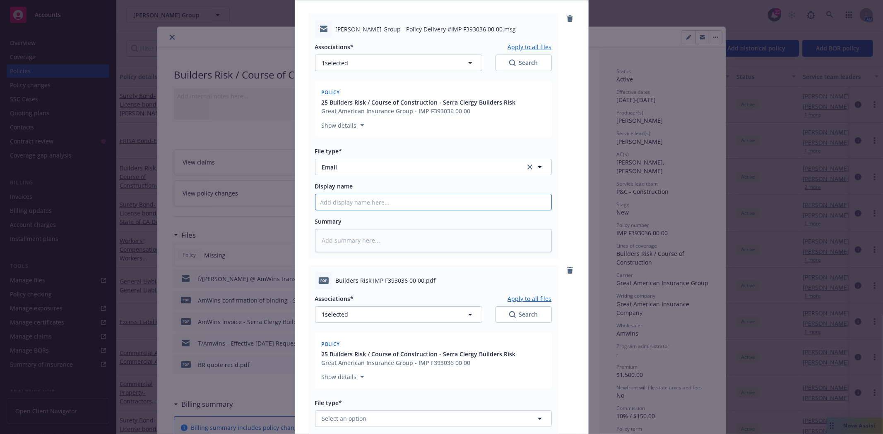
type textarea "x"
type input "f"
type textarea "x"
type input "f/"
type textarea "x"
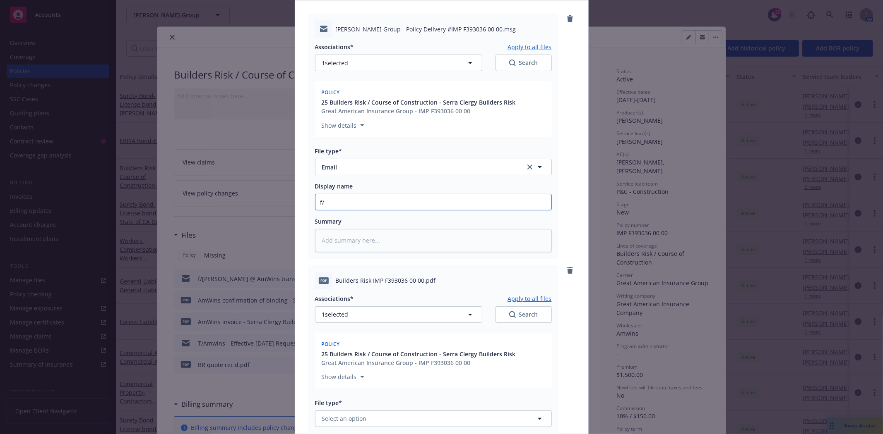
type input "f/A"
type textarea "x"
type input "f/Am"
type textarea "x"
type input "f/AmW"
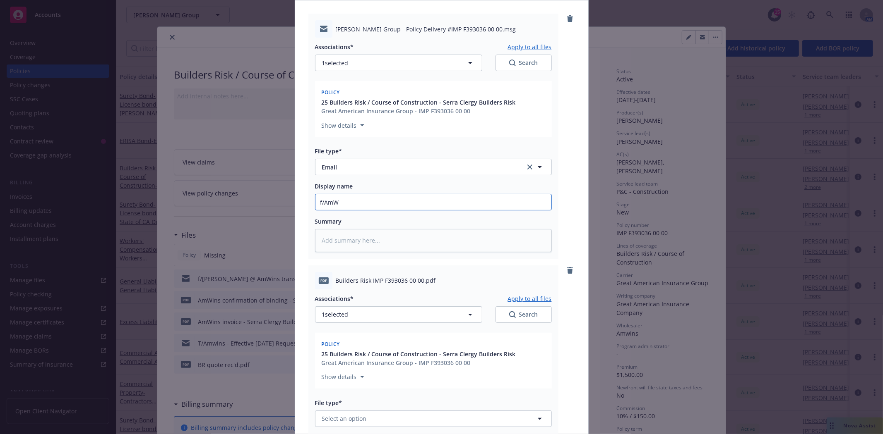
type textarea "x"
type input "f/AmWi"
type textarea "x"
type input "f/AmWin"
type textarea "x"
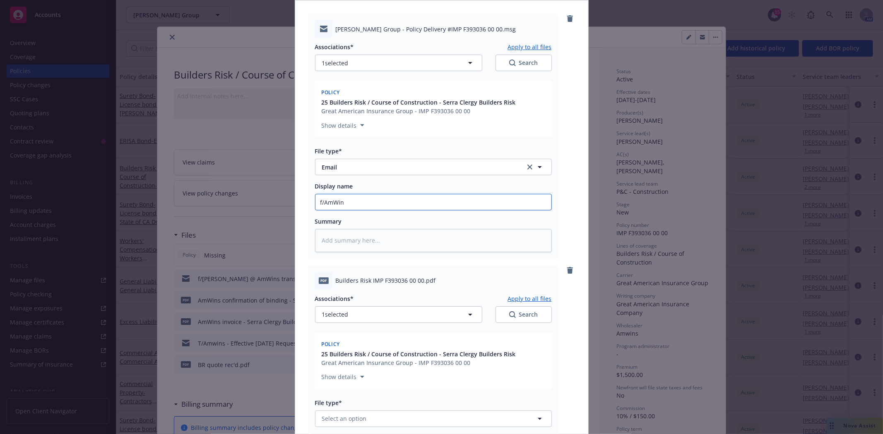
type input "f/AmWins"
type textarea "x"
type input "f/AmWins"
type textarea "x"
type input "f/AmWins t"
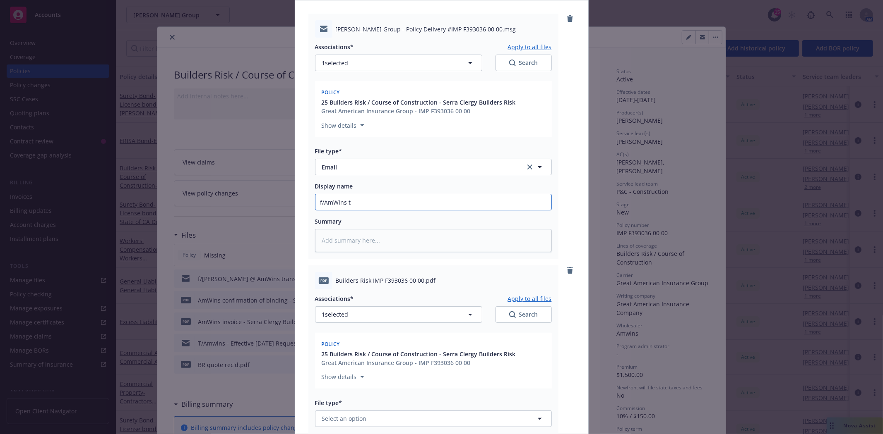
type textarea "x"
type input "f/AmWins tr"
type textarea "x"
type input "f/AmWins tra"
type textarea "x"
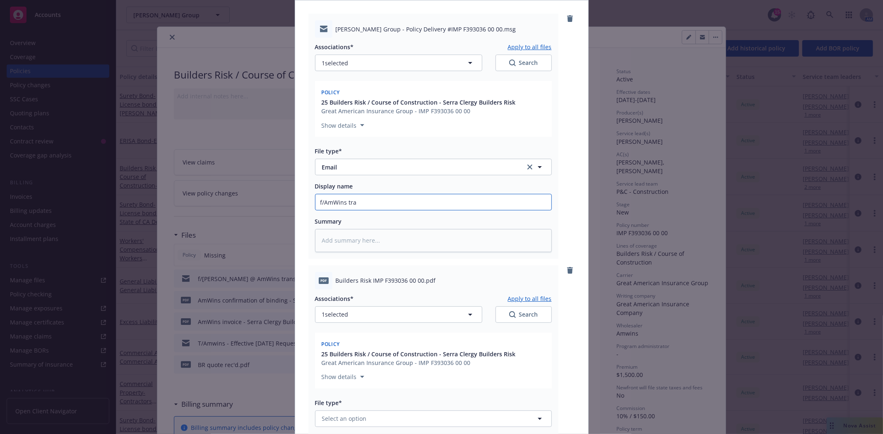
type input "f/AmWins tran"
type textarea "x"
type input "f/AmWins trans"
type textarea "x"
type input "f/AmWins transm"
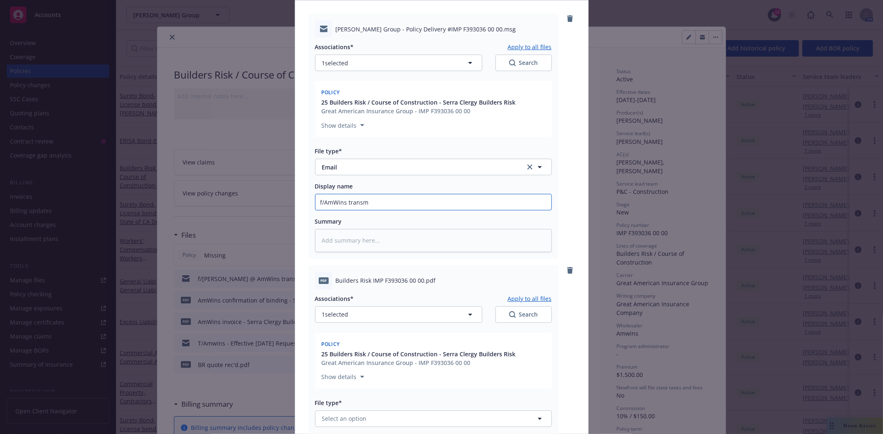
type textarea "x"
type input "f/AmWins transmi"
type textarea "x"
type input "f/AmWins transmit"
type textarea "x"
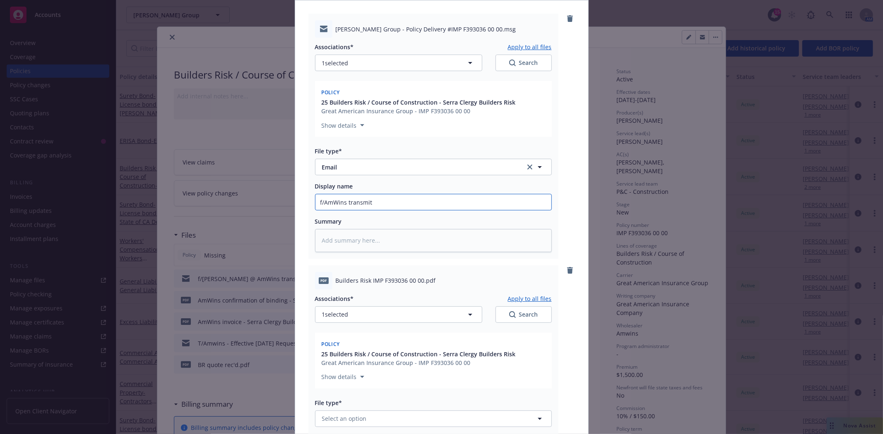
type input "f/AmWins transmitt"
type textarea "x"
type input "f/AmWins transmitti"
type textarea "x"
type input "f/AmWins transmittin"
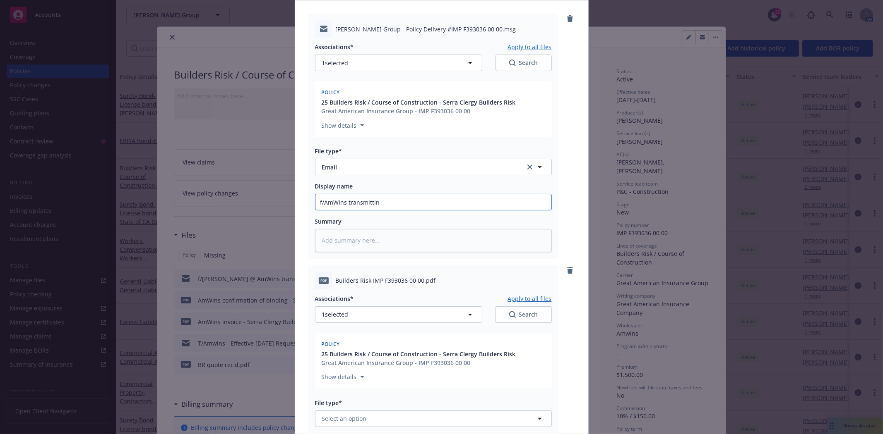
type textarea "x"
type input "f/AmWins transmitting"
type textarea "x"
type input "f/AmWins transmitting"
type textarea "x"
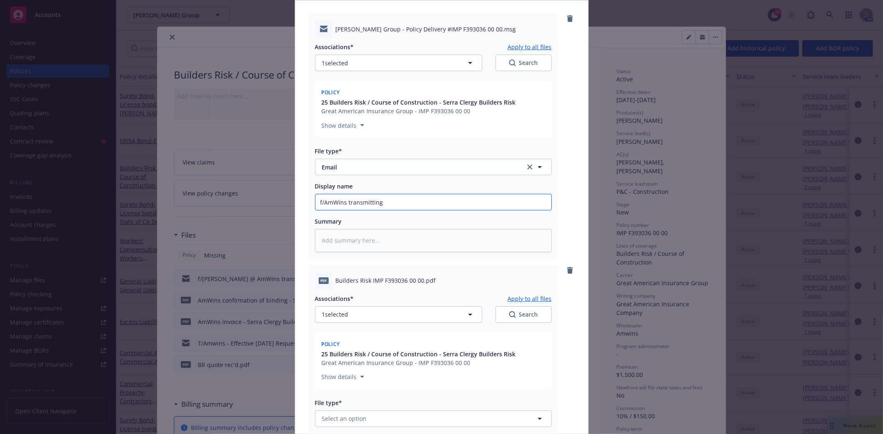
type input "f/AmWins transmitting I"
type textarea "x"
type input "f/AmWins transmitting IM"
type textarea "x"
type input "f/AmWins transmitting IM"
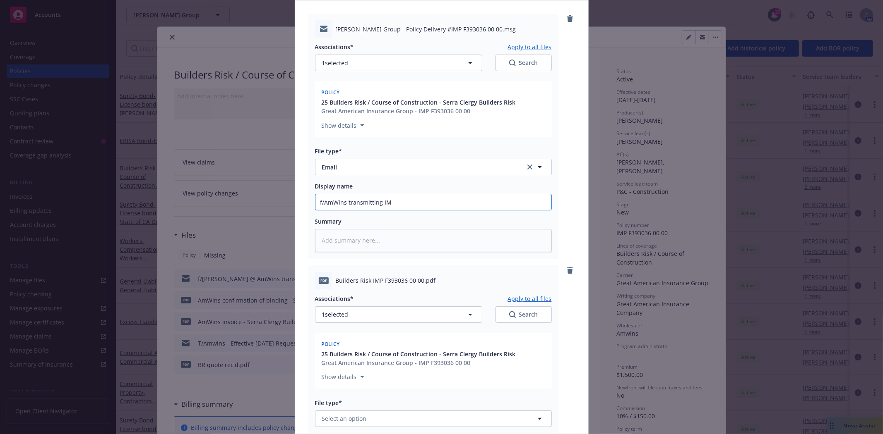
type textarea "x"
type input "f/AmWins transmitting IM P"
type textarea "x"
type input "f/AmWins transmitting IM Po"
type textarea "x"
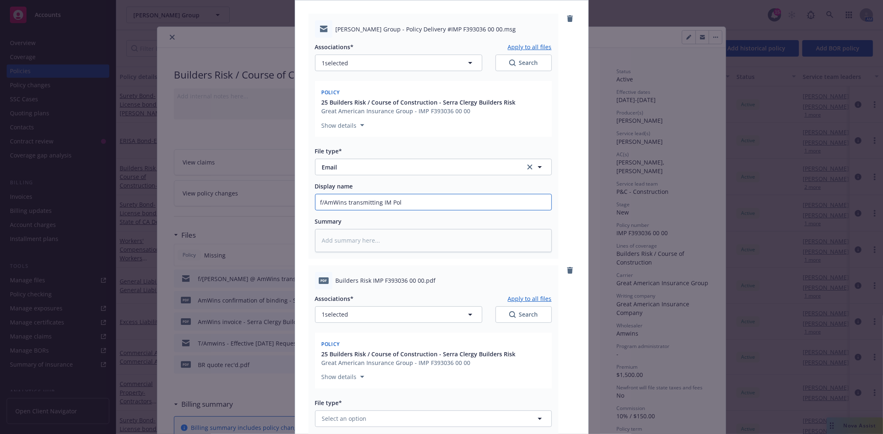
type input "f/AmWins transmitting IM Poli"
type textarea "x"
type input "f/AmWins transmitting IM Pol"
type textarea "x"
type input "f/AmWins transmitting IM Po"
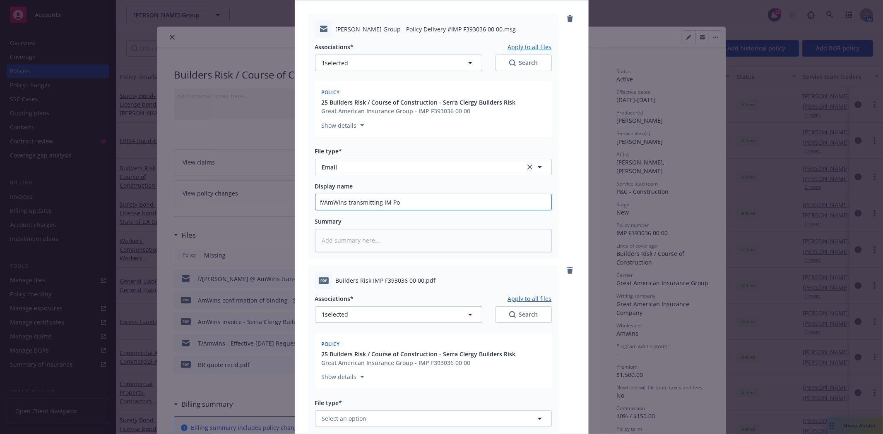
type textarea "x"
type input "f/AmWins transmitting IM"
type textarea "x"
type input "f/AmWins transmitting IM"
type textarea "x"
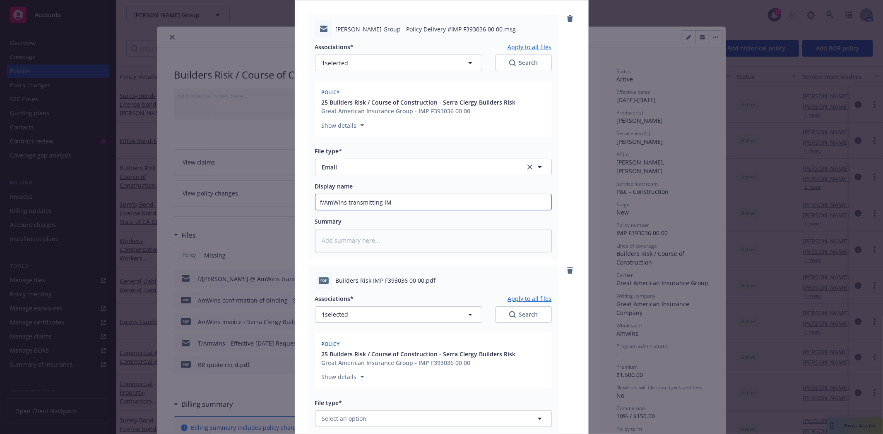
type input "f/AmWins transmitting I"
type textarea "x"
type input "f/AmWins transmitting"
type textarea "x"
type input "f/AmWins transmitting b"
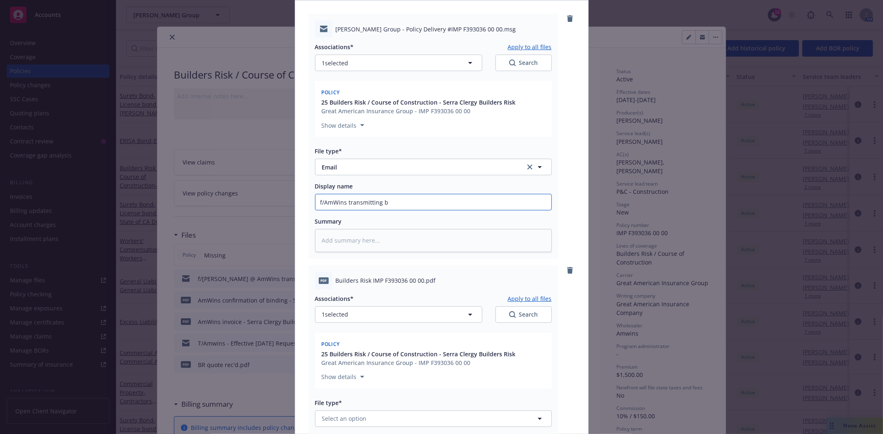
type textarea "x"
type input "f/AmWins transmitting bu"
type textarea "x"
type input "f/AmWins transmitting bui"
type textarea "x"
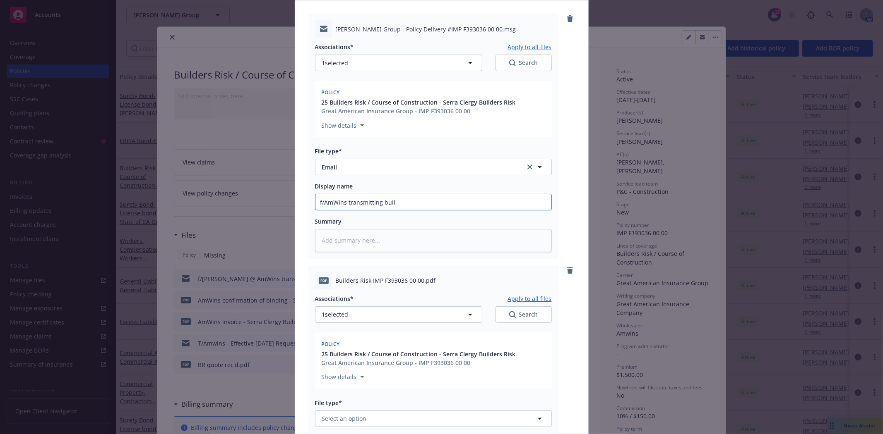
type input "f/AmWins transmitting build"
type textarea "x"
type input "f/AmWins transmitting builder"
type textarea "x"
type input "f/AmWins transmitting builders"
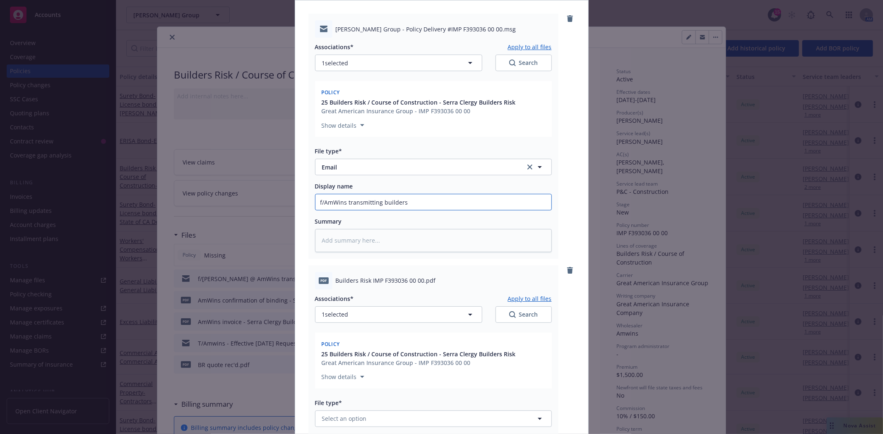
type textarea "x"
type input "f/AmWins transmitting builders"
type textarea "x"
type input "f/AmWins transmitting builders r"
type textarea "x"
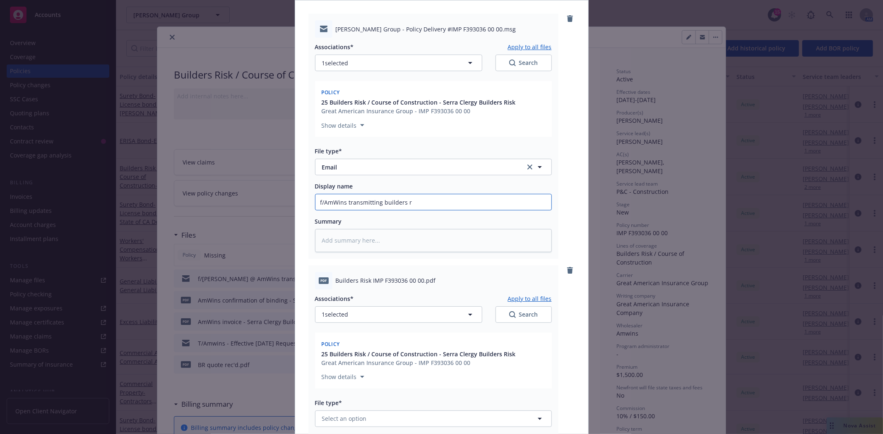
type input "f/AmWins transmitting builders ri"
type textarea "x"
type input "f/AmWins transmitting builders ris"
type textarea "x"
type input "f/AmWins transmitting builders risk"
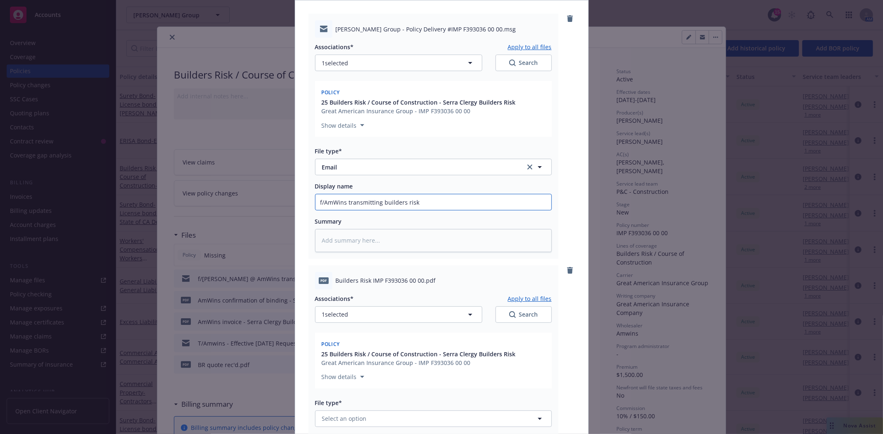
type textarea "x"
type input "f/AmWins transmitting builders risk"
type textarea "x"
type input "f/AmWins transmitting builders risk o"
type textarea "x"
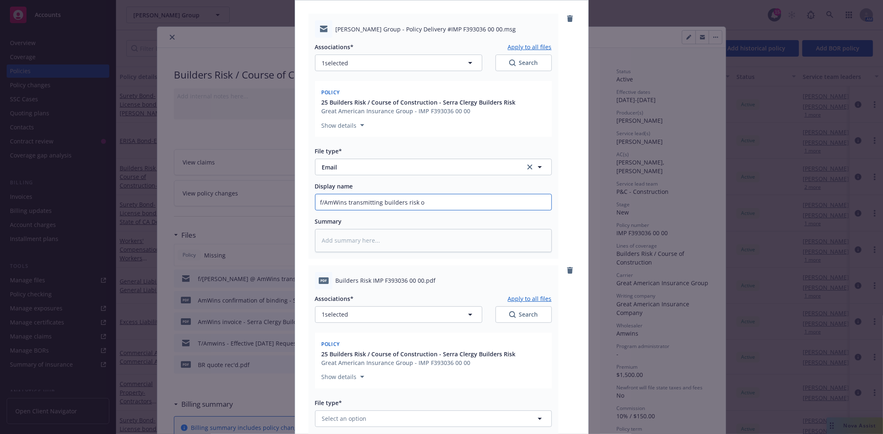
type input "f/AmWins transmitting builders risk ol"
type textarea "x"
type input "f/AmWins transmitting builders risk oli"
type textarea "x"
type input "f/AmWins transmitting builders risk ol"
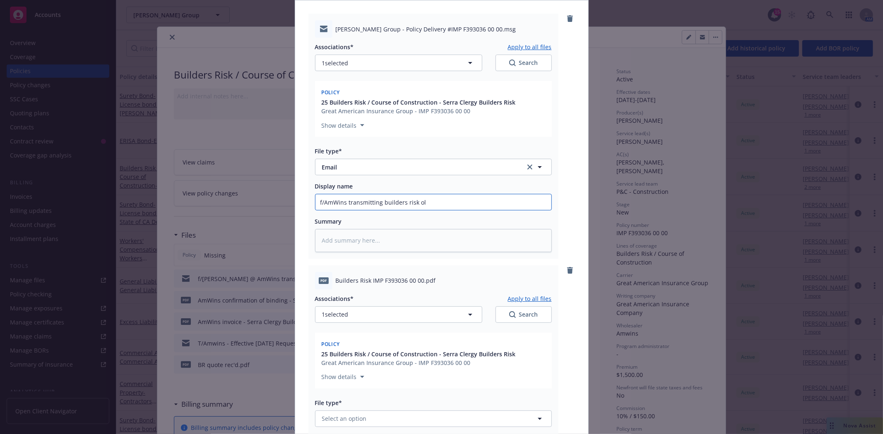
type textarea "x"
type input "f/AmWins transmitting builders risk o"
type textarea "x"
type input "f/AmWins transmitting builders risk"
type textarea "x"
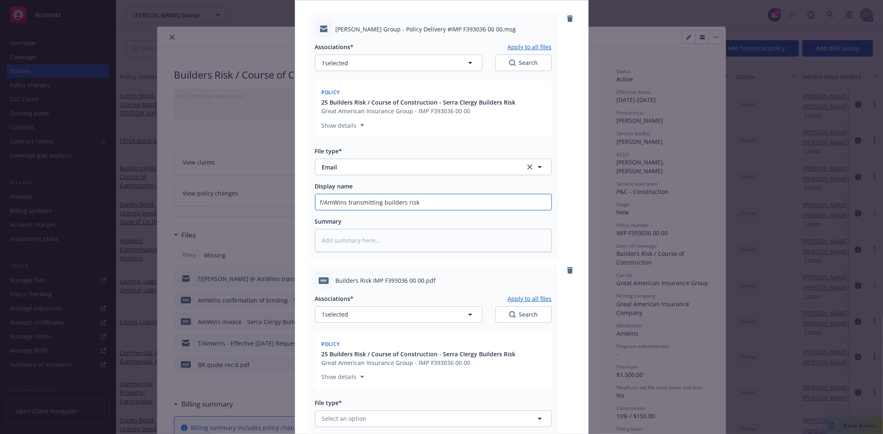
type input "f/AmWins transmitting builders risk p"
type textarea "x"
type input "f/AmWins transmitting builders risk po"
type textarea "x"
type input "f/AmWins transmitting builders risk pol"
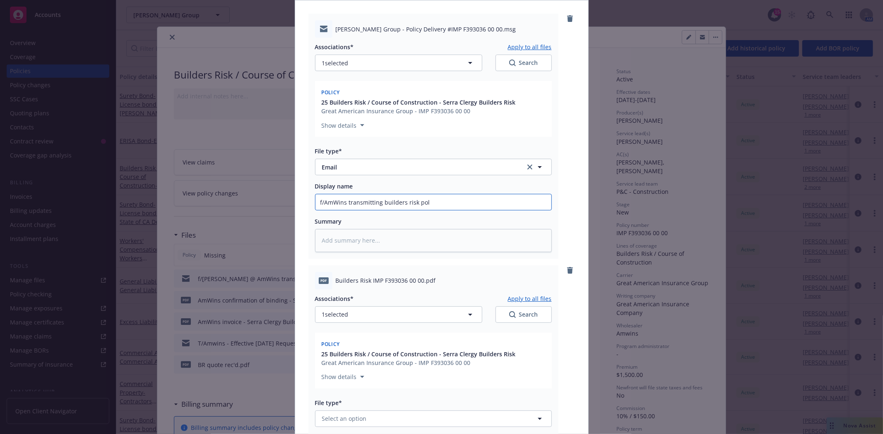
type textarea "x"
type input "f/AmWins transmitting builders risk poli"
type textarea "x"
type input "f/AmWins transmitting builders risk polic"
type textarea "x"
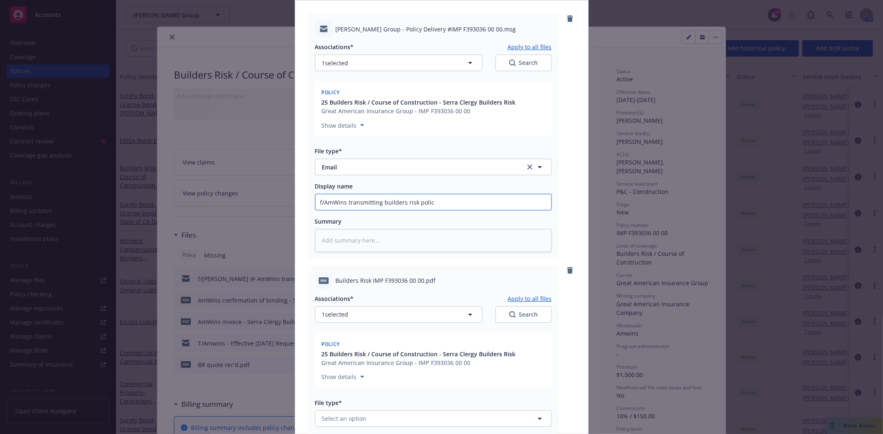
type input "f/AmWins transmitting builders risk policy"
type textarea "x"
type input "f/AmWins transmitting builders risk policy"
type textarea "x"
type input "f/AmWins transmitting builders risk policy f"
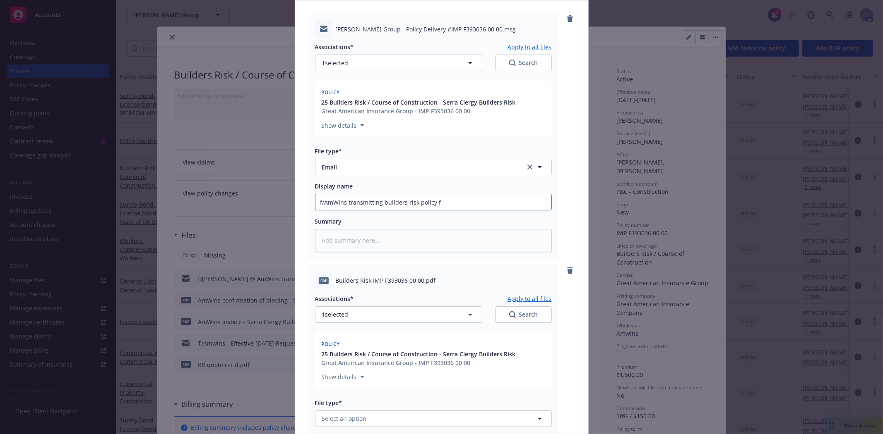
type textarea "x"
type input "f/AmWins transmitting builders risk policy fo"
type textarea "x"
type input "f/AmWins transmitting builders risk policy for"
type textarea "x"
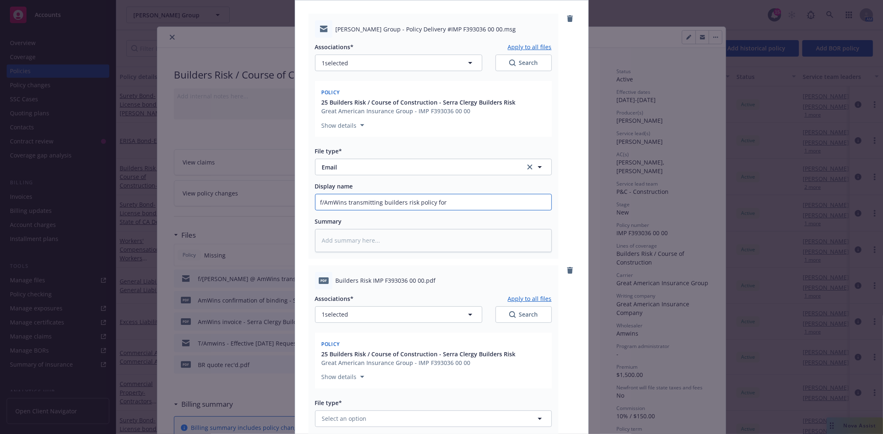
type input "f/AmWins transmitting builders risk policy for"
type textarea "x"
type input "f/AmWins transmitting builders risk policy for s"
type textarea "x"
type input "f/AmWins transmitting builders risk policy for se"
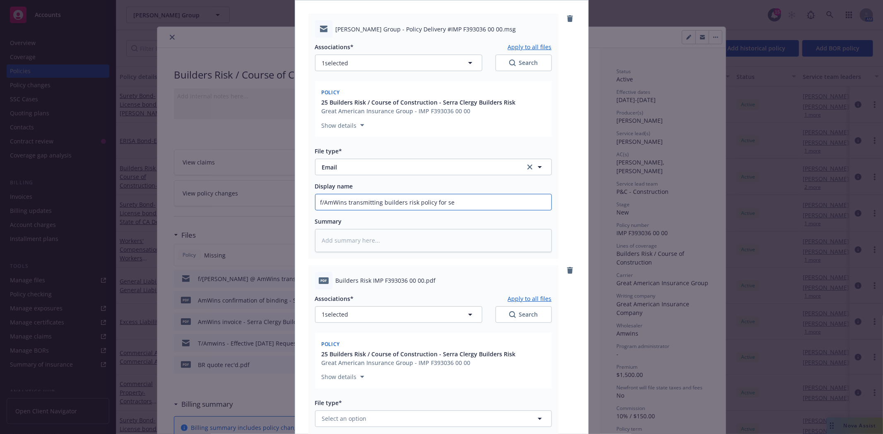
type textarea "x"
type input "f/AmWins transmitting builders risk policy for ser"
type textarea "x"
type input "f/AmWins transmitting builders risk policy for serr"
type textarea "x"
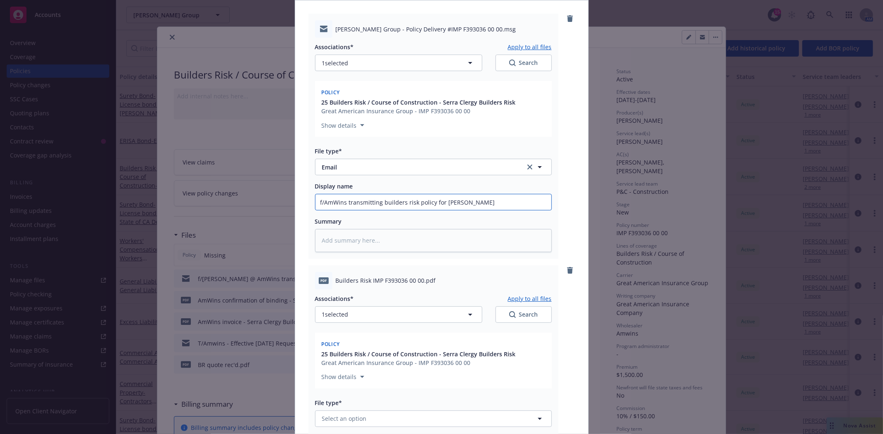
type input "f/AmWins transmitting builders risk policy for serra"
type textarea "x"
type input "f/AmWins transmitting builders risk policy for serr"
type textarea "x"
type input "f/AmWins transmitting builders risk policy for ser"
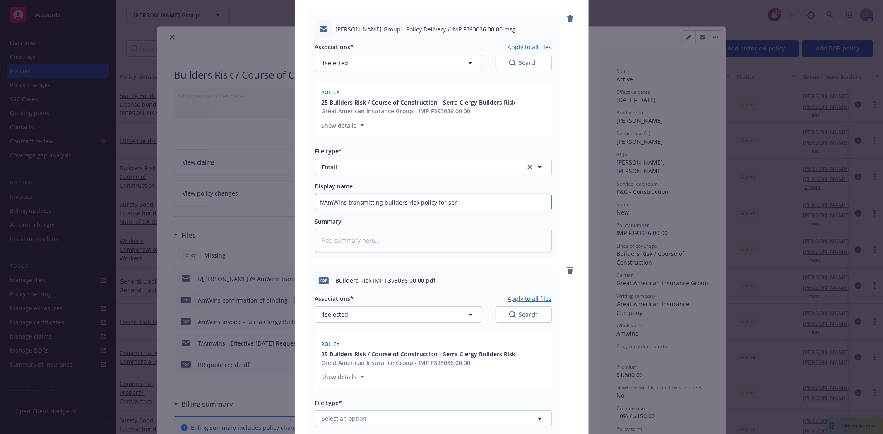
type textarea "x"
type input "f/AmWins transmitting builders risk policy for se"
type textarea "x"
type input "f/AmWins transmitting builders risk policy for s"
type textarea "x"
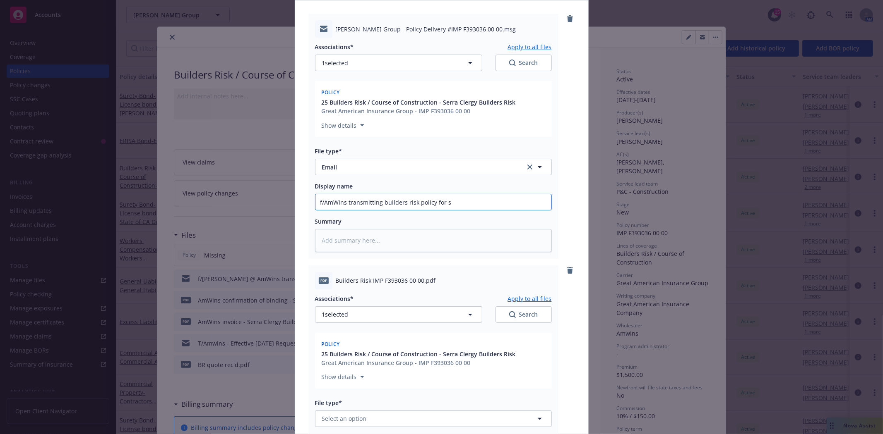
type input "f/AmWins transmitting builders risk policy for"
type textarea "x"
type input "f/AmWins transmitting builders risk policy for S"
type textarea "x"
type input "f/AmWins transmitting builders risk policy for Se"
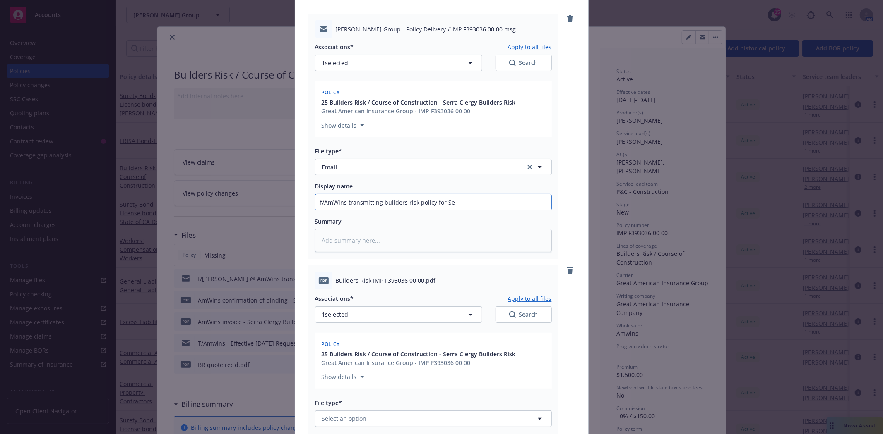
type textarea "x"
type input "f/AmWins transmitting builders risk policy for Ser"
type textarea "x"
type input "f/AmWins transmitting builders risk policy for Serr"
type textarea "x"
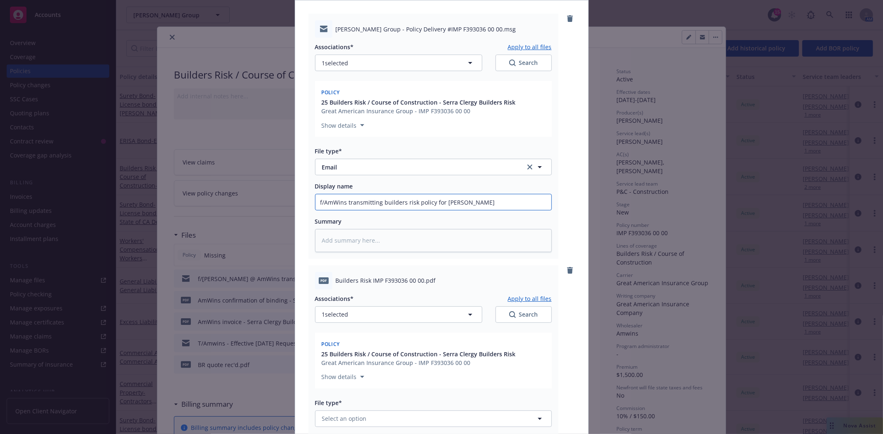
type input "f/AmWins transmitting builders risk policy for Serra"
type textarea "x"
type input "f/AmWins transmitting builders risk policy for Serra"
type textarea "x"
type input "f/AmWins transmitting builders risk policy for Serra C"
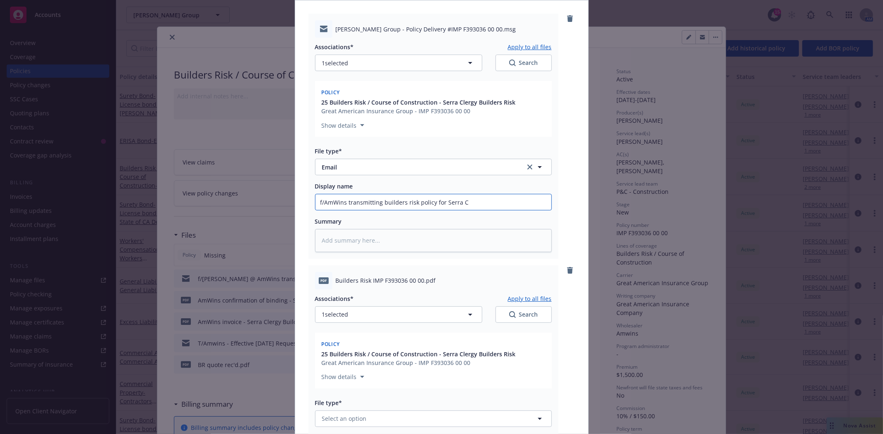
type textarea "x"
type input "f/AmWins transmitting builders risk policy for Serra Cl"
type textarea "x"
type input "f/AmWins transmitting builders risk policy for Serra Cll"
type textarea "x"
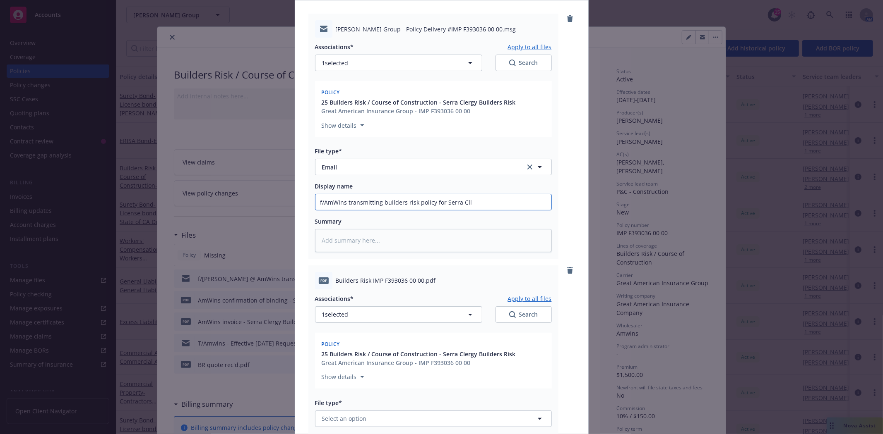
type input "f/AmWins transmitting builders risk policy for Serra Cl"
type textarea "x"
type input "f/AmWins transmitting builders risk policy for Serra Cle"
type textarea "x"
type input "f/AmWins transmitting builders risk policy for Serra Cler"
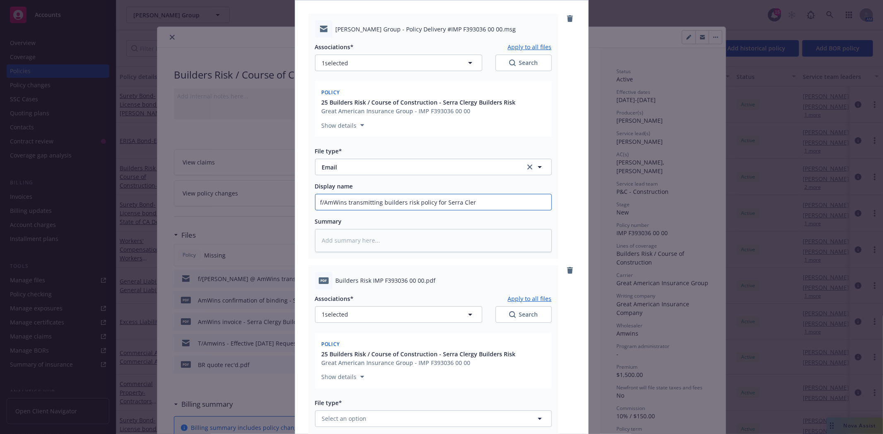
type textarea "x"
type input "f/AmWins transmitting builders risk policy for Serra Clerg"
type textarea "x"
type input "f/AmWins transmitting builders risk policy for Serra Clergy"
type textarea "x"
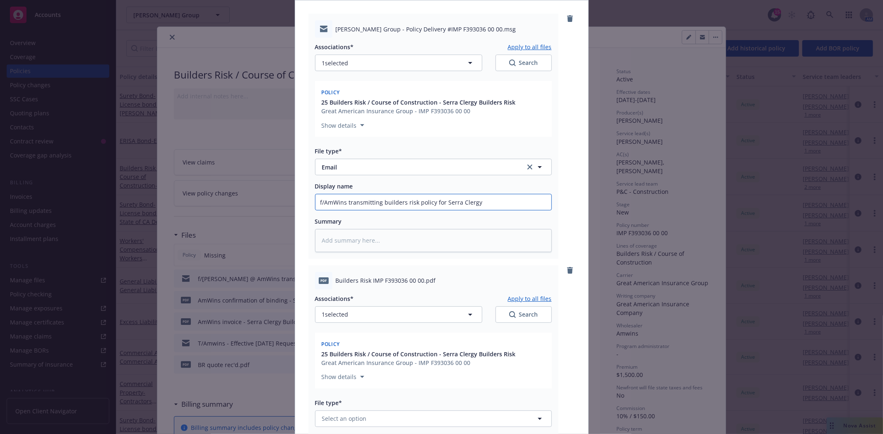
type input "f/AmWins transmitting builders risk policy for Serra Clergy"
type textarea "x"
type input "f/AmWins transmitting builders risk policy for Serra Clergy p"
type textarea "x"
type input "f/AmWins transmitting builders risk policy for Serra Clergy pr"
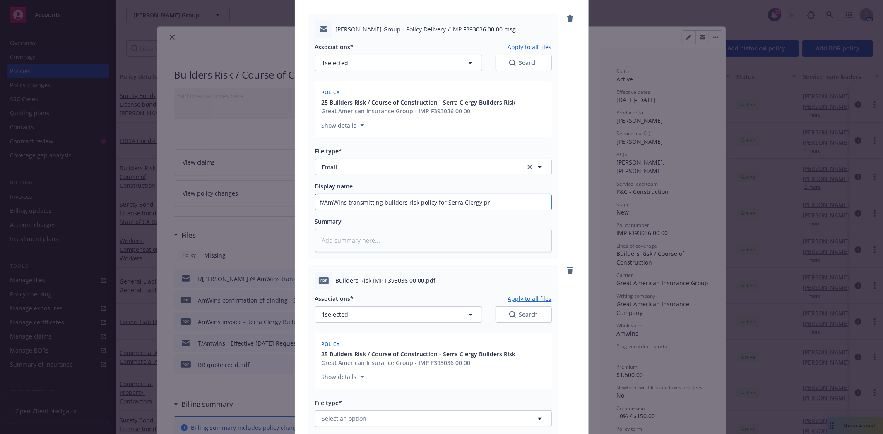
type textarea "x"
type input "f/AmWins transmitting builders risk policy for Serra Clergy pro"
type textarea "x"
type input "f/AmWins transmitting builders risk policy for Serra Clergy proj"
type textarea "x"
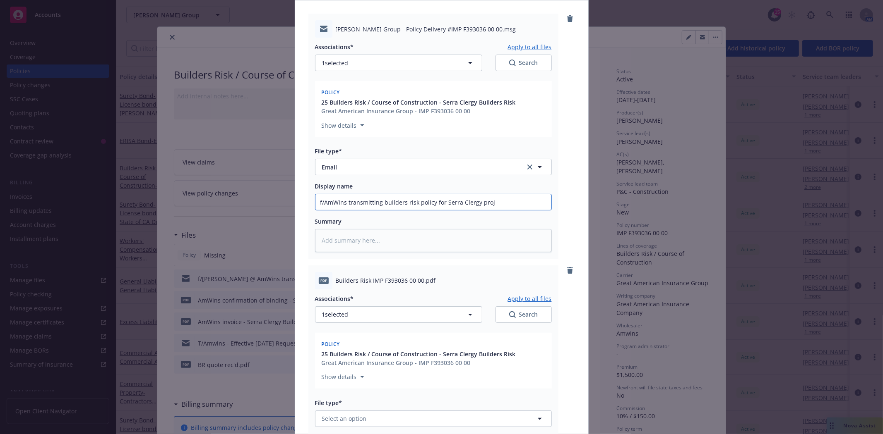
type input "f/AmWins transmitting builders risk policy for Serra Clergy proje"
type textarea "x"
type input "f/AmWins transmitting builders risk policy for Serra Clergy projec"
type textarea "x"
drag, startPoint x: 379, startPoint y: 203, endPoint x: 541, endPoint y: 206, distance: 162.2
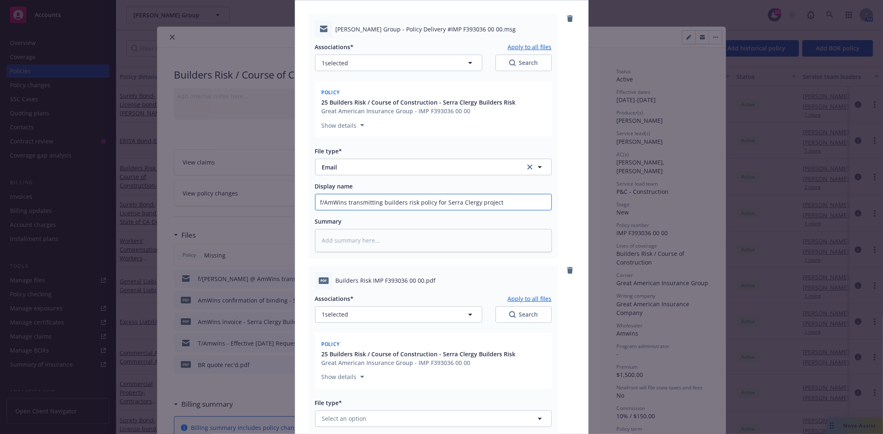
click at [541, 206] on input "f/AmWins transmitting builders risk policy for Serra Clergy project" at bounding box center [433, 202] width 236 height 16
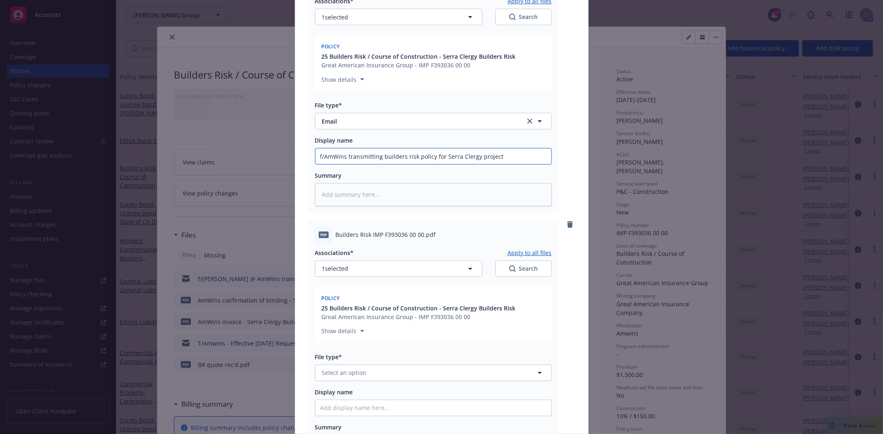
scroll to position [184, 0]
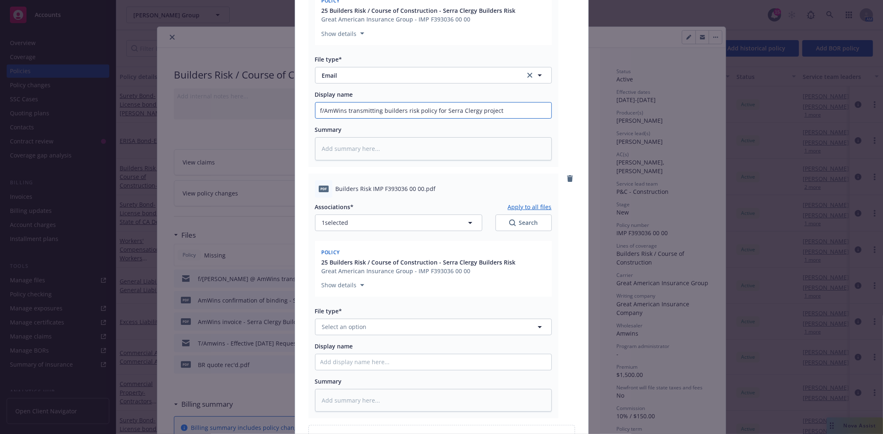
type input "f/AmWins transmitting builders risk policy for Serra Clergy project"
click at [370, 329] on button "Select an option" at bounding box center [433, 327] width 237 height 17
type input "policy"
click at [336, 349] on span "Policy" at bounding box center [332, 349] width 17 height 9
click at [335, 367] on input "Display name" at bounding box center [433, 363] width 236 height 16
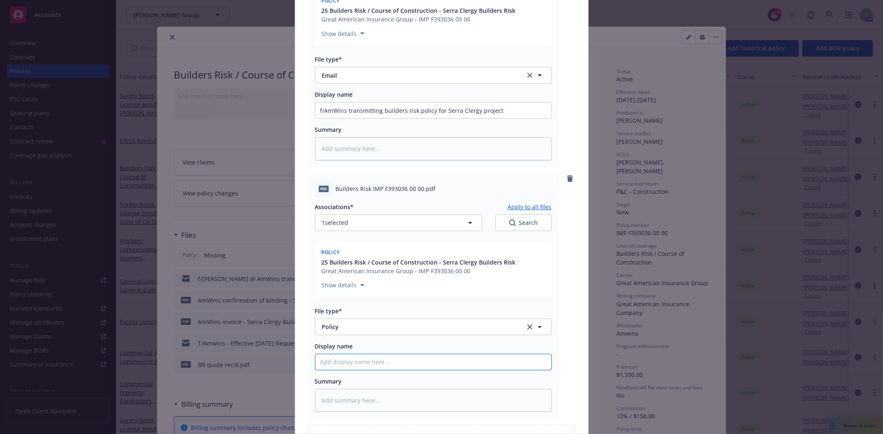
paste input "builders risk policy for Serra Clergy project"
type textarea "x"
type input "builders risk policy for Serra Clergy project"
click at [316, 362] on input "builders risk policy for Serra Clergy project" at bounding box center [433, 363] width 236 height 16
type textarea "x"
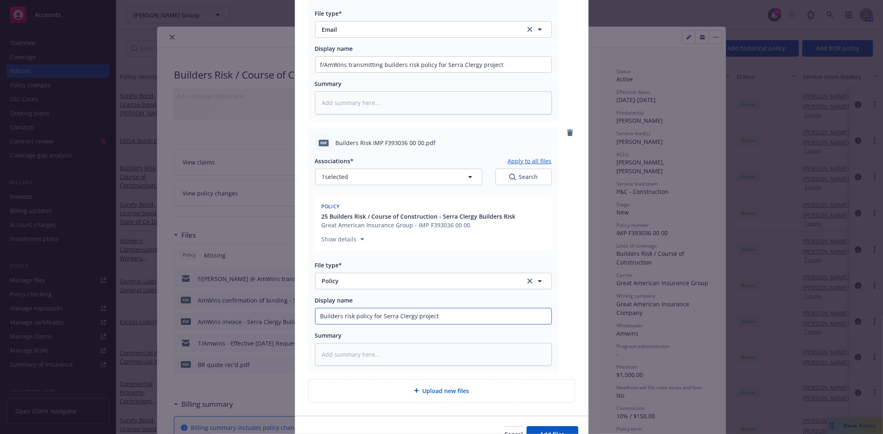
scroll to position [275, 0]
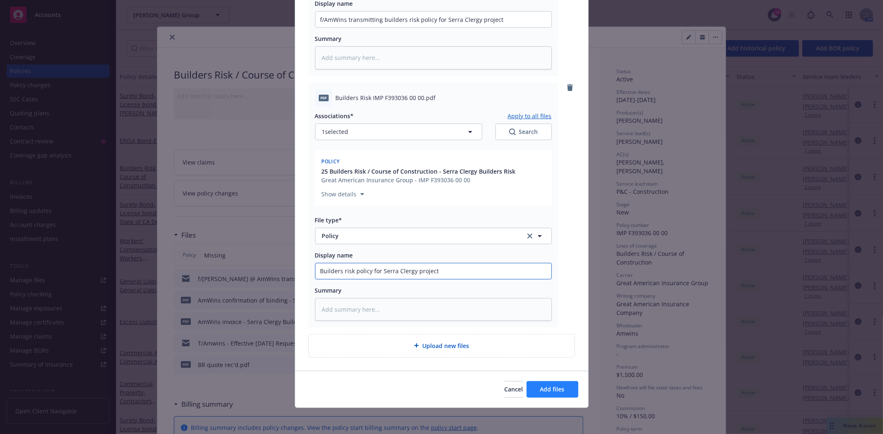
type input "Builders risk policy for Serra Clergy project"
click at [548, 396] on button "Add files" at bounding box center [552, 389] width 52 height 17
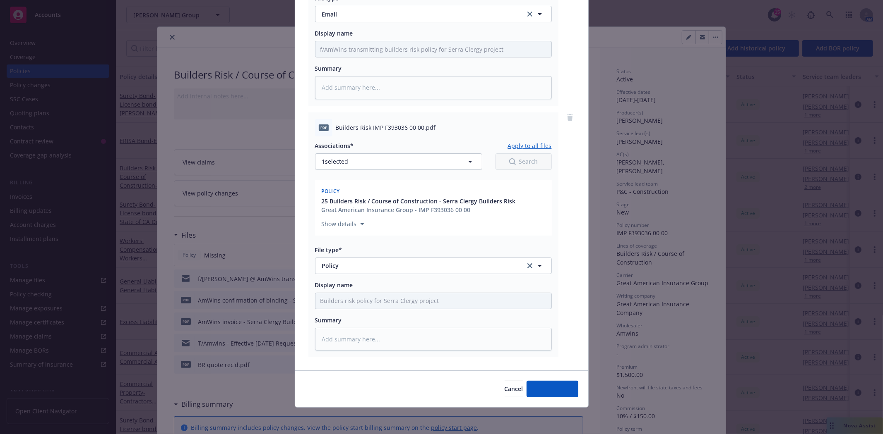
scroll to position [245, 0]
type textarea "x"
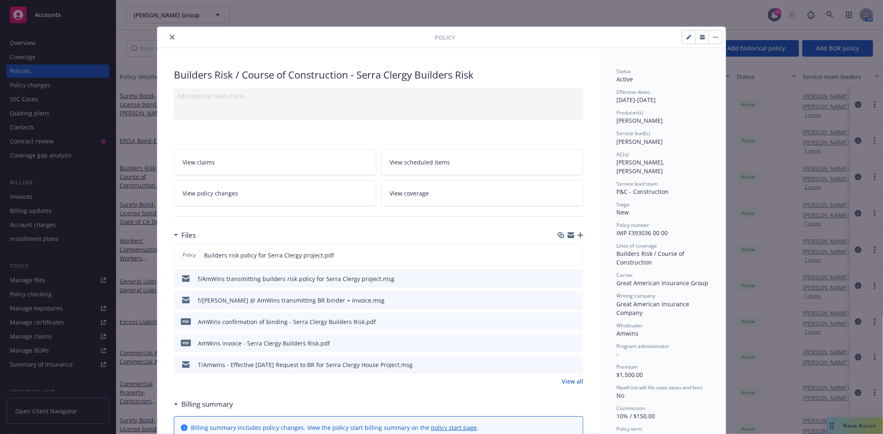
click at [170, 40] on button "close" at bounding box center [172, 37] width 10 height 10
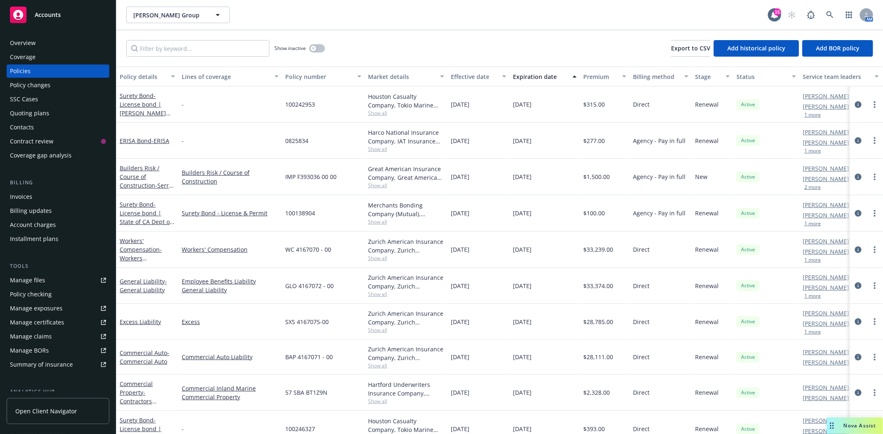
click at [56, 116] on div "Quoting plans" at bounding box center [58, 113] width 96 height 13
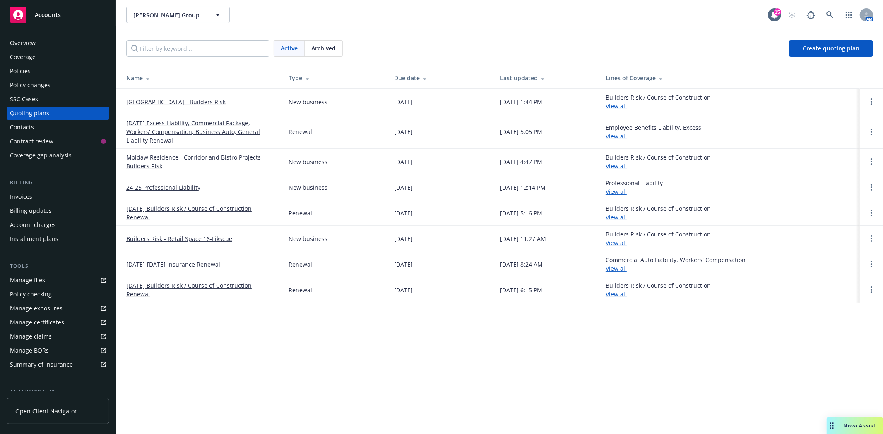
click at [154, 98] on link "[GEOGRAPHIC_DATA] - Builders Risk" at bounding box center [175, 102] width 99 height 9
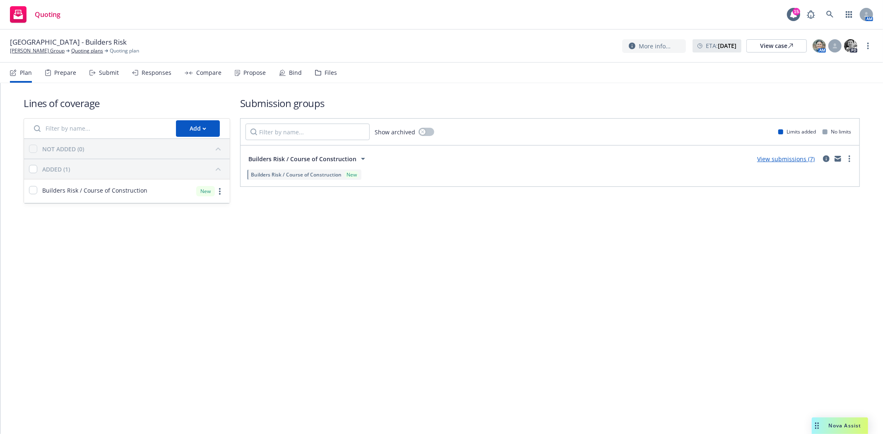
click at [318, 72] on div "Files" at bounding box center [326, 73] width 22 height 20
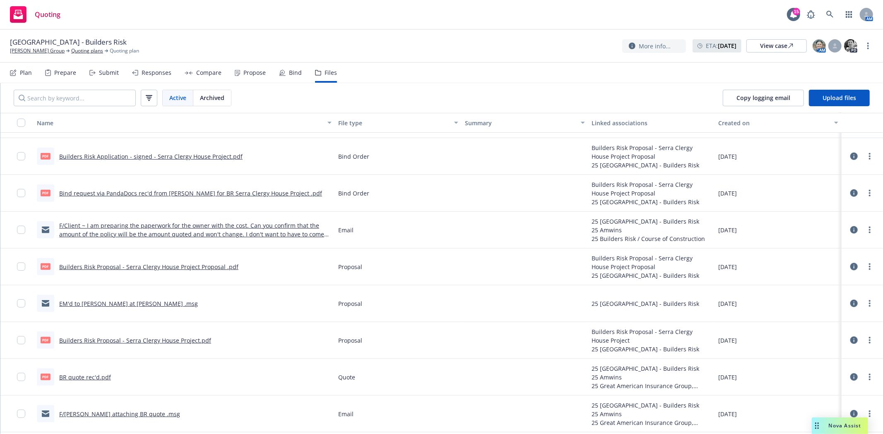
scroll to position [230, 0]
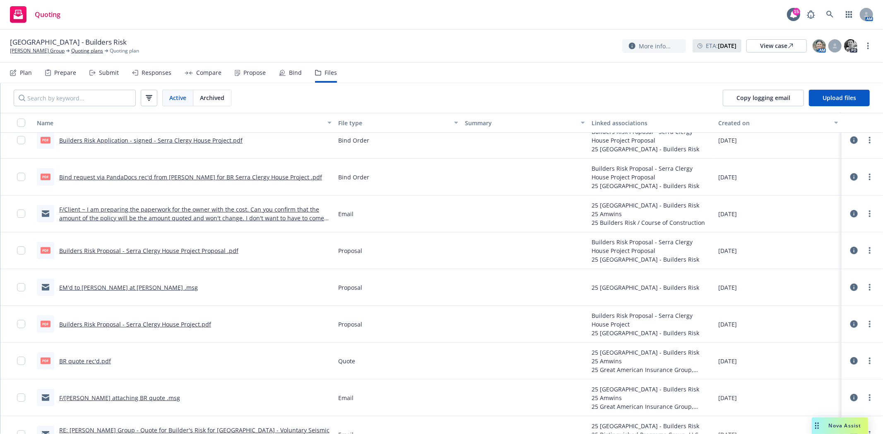
click at [91, 362] on link "BR quote rec'd.pdf" at bounding box center [85, 361] width 52 height 8
click at [71, 52] on link "Quoting plans" at bounding box center [87, 50] width 32 height 7
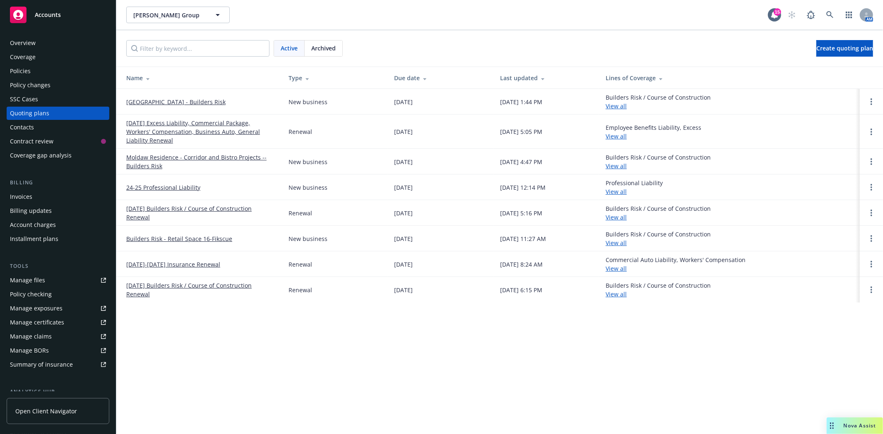
click at [42, 70] on div "Policies" at bounding box center [58, 71] width 96 height 13
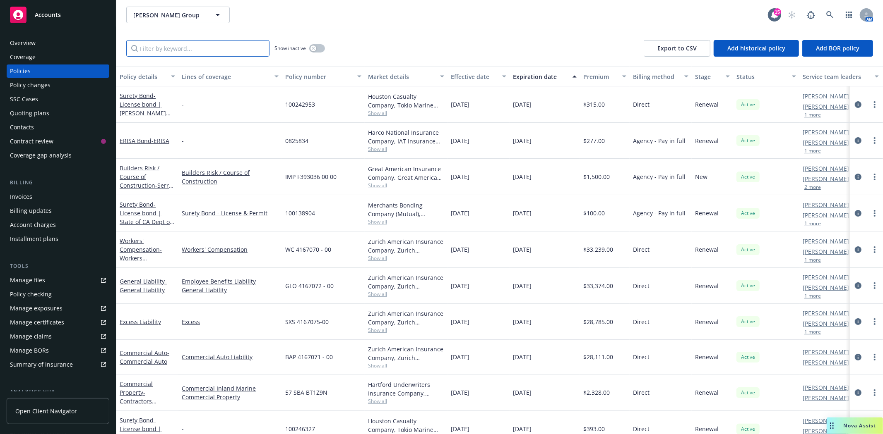
click at [195, 50] on input "Filter by keyword..." at bounding box center [197, 48] width 143 height 17
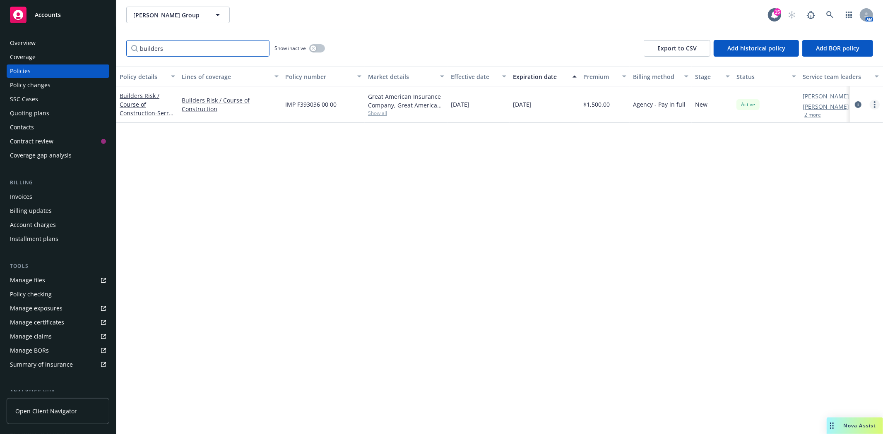
type input "builders"
click at [873, 103] on link "more" at bounding box center [874, 105] width 10 height 10
click at [824, 223] on link "Copy logging email" at bounding box center [830, 220] width 97 height 17
click at [46, 17] on span "Accounts" at bounding box center [48, 15] width 26 height 7
